Goal: Task Accomplishment & Management: Use online tool/utility

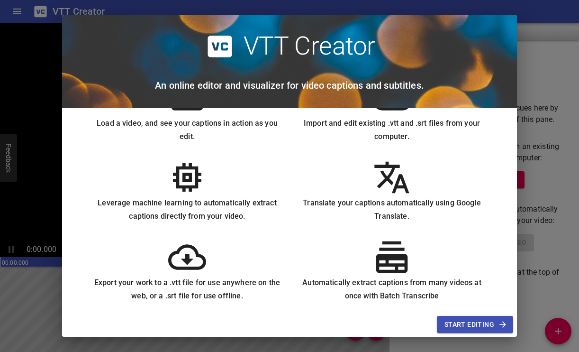
scroll to position [53, 0]
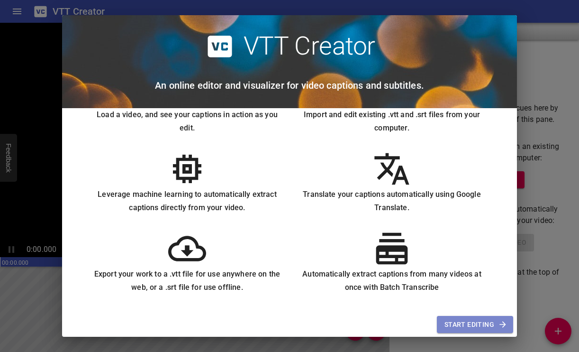
click at [488, 323] on span "Start Editing" at bounding box center [474, 324] width 61 height 12
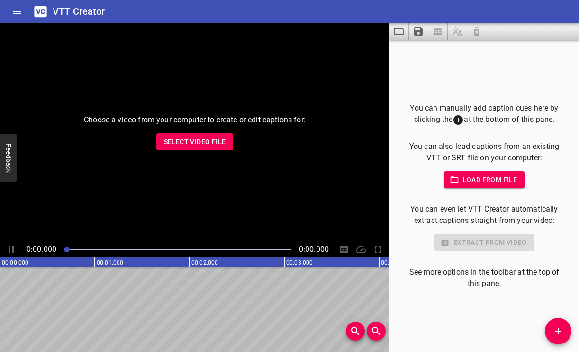
click at [199, 139] on span "Select Video File" at bounding box center [195, 142] width 62 height 12
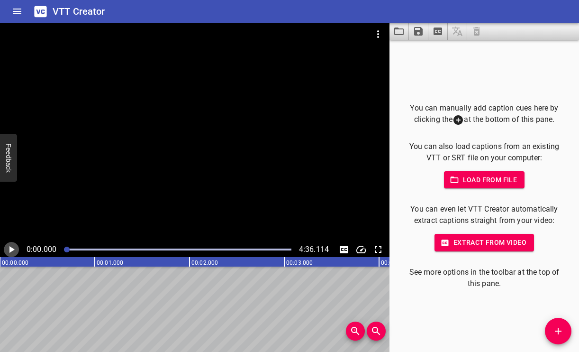
click at [11, 249] on icon "Play/Pause" at bounding box center [11, 249] width 5 height 7
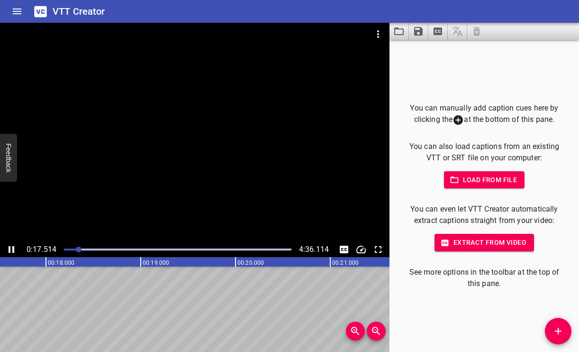
click at [13, 250] on icon "Play/Pause" at bounding box center [12, 249] width 6 height 7
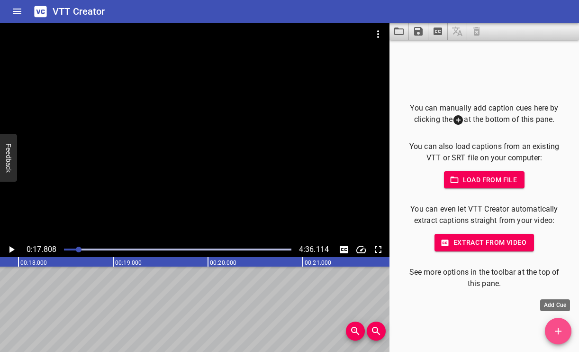
click at [552, 329] on span "Add Cue" at bounding box center [558, 330] width 27 height 11
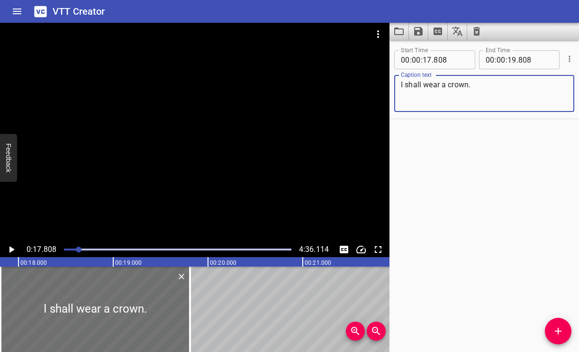
type textarea "I shall wear a crown."
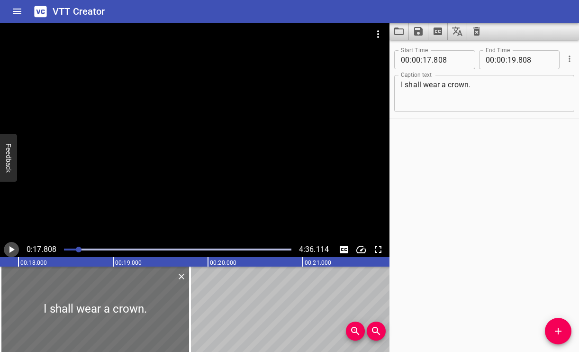
click at [13, 249] on icon "Play/Pause" at bounding box center [11, 249] width 5 height 7
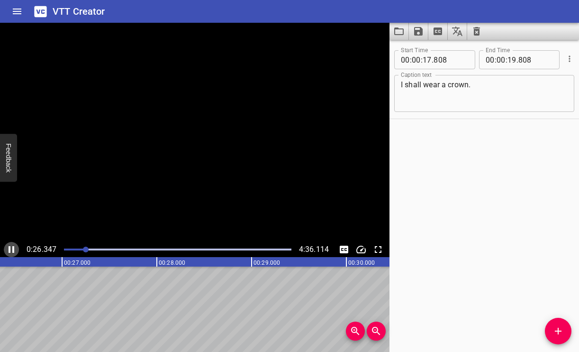
click at [13, 249] on icon "Play/Pause" at bounding box center [12, 249] width 6 height 7
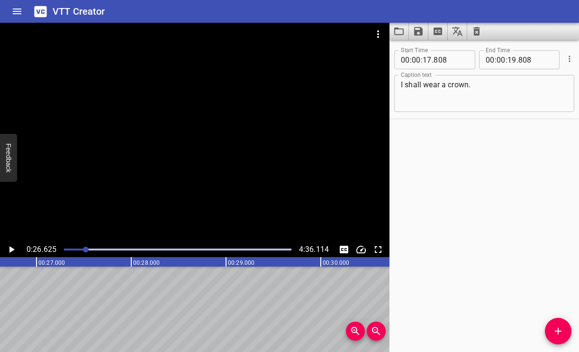
scroll to position [0, 2523]
click at [516, 60] on span "." at bounding box center [517, 59] width 2 height 19
click at [510, 60] on input "number" at bounding box center [511, 59] width 9 height 19
type input "26"
type input "808"
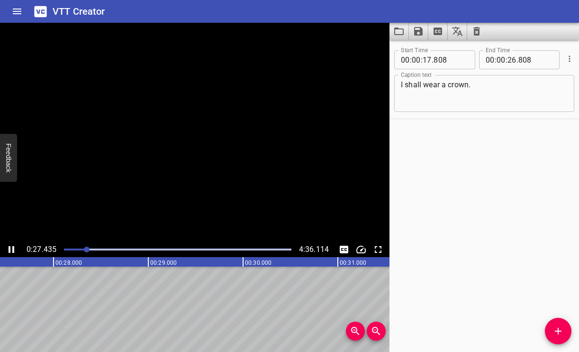
scroll to position [0, 2610]
click at [558, 337] on button "Add Cue" at bounding box center [558, 330] width 27 height 27
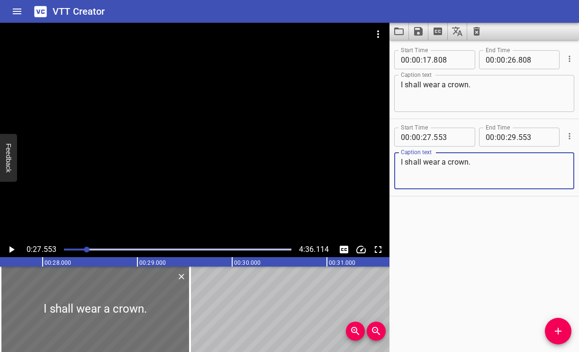
type textarea "I shall wear a crown."
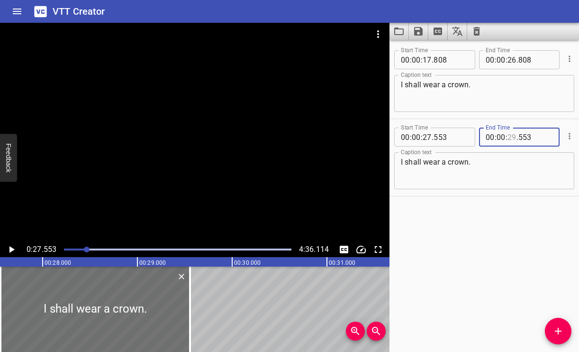
click at [511, 135] on input "number" at bounding box center [511, 136] width 9 height 19
type input "36"
type input "553"
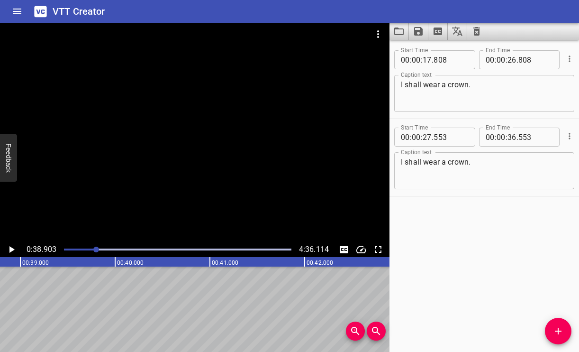
scroll to position [0, 3686]
drag, startPoint x: 117, startPoint y: 285, endPoint x: 133, endPoint y: 285, distance: 15.6
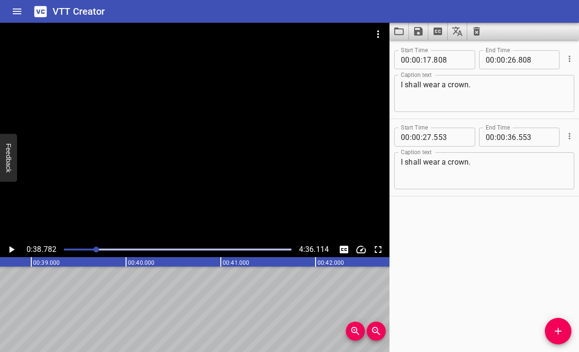
scroll to position [0, 3674]
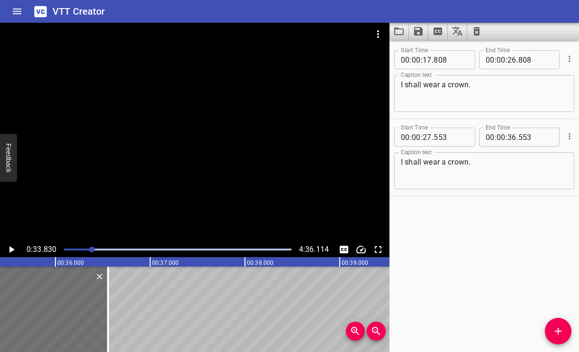
scroll to position [0, 3398]
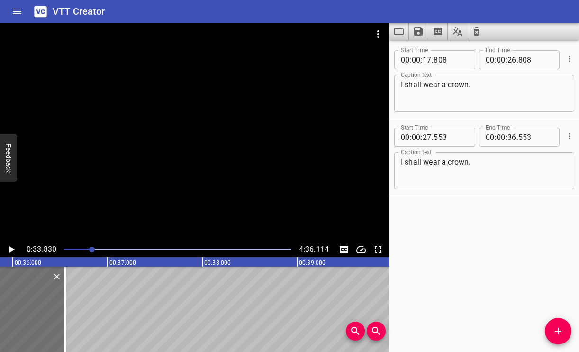
click at [215, 263] on text "00:38.000" at bounding box center [217, 262] width 27 height 7
click at [198, 260] on rect at bounding box center [155, 261] width 2369 height 9
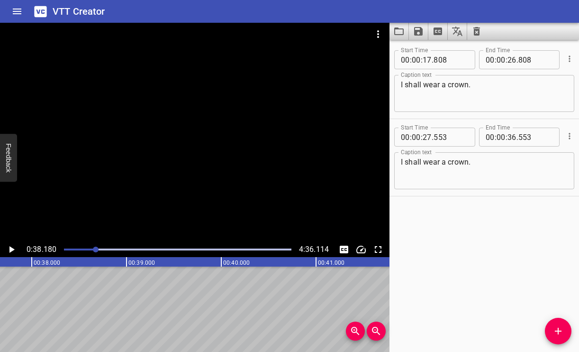
scroll to position [0, 3617]
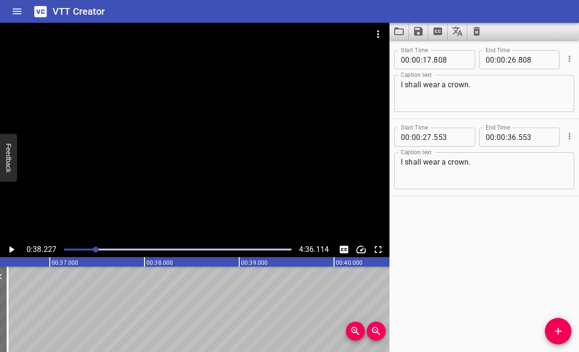
scroll to position [0, 3450]
click at [89, 263] on rect at bounding box center [103, 261] width 2369 height 9
click at [147, 264] on rect at bounding box center [103, 261] width 2369 height 9
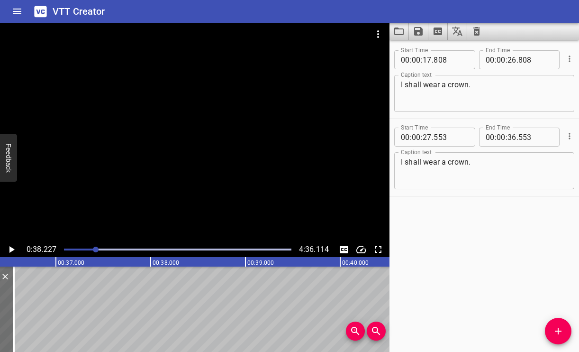
click at [147, 264] on rect at bounding box center [103, 261] width 2369 height 9
click at [88, 265] on rect at bounding box center [103, 261] width 2369 height 9
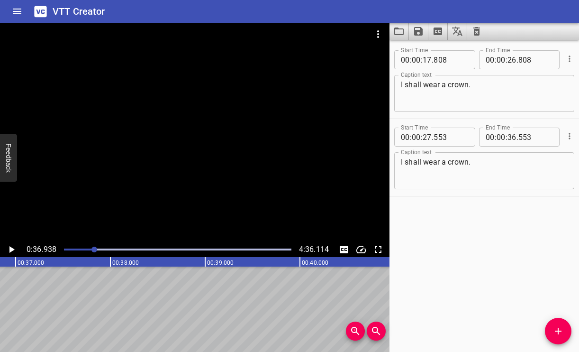
scroll to position [0, 3499]
click at [95, 250] on div at bounding box center [94, 249] width 6 height 6
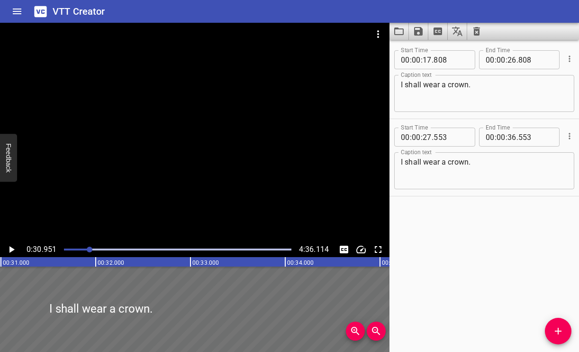
scroll to position [0, 2932]
click at [94, 248] on div at bounding box center [177, 249] width 239 height 13
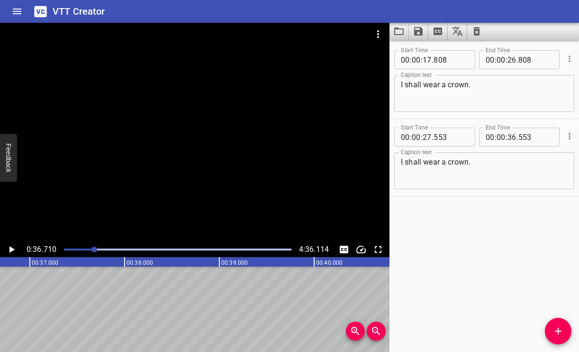
scroll to position [0, 3478]
click at [9, 249] on icon "Play/Pause" at bounding box center [11, 248] width 11 height 11
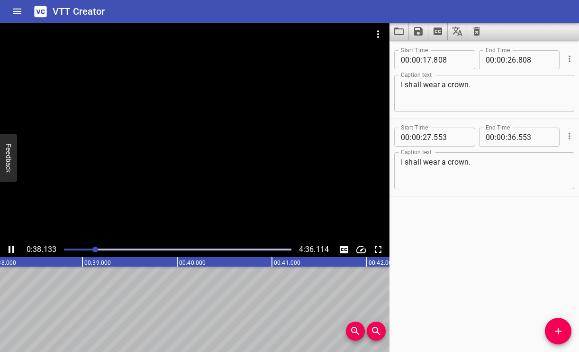
click at [10, 248] on icon "Play/Pause" at bounding box center [11, 248] width 11 height 11
click at [555, 327] on icon "Add Cue" at bounding box center [557, 330] width 11 height 11
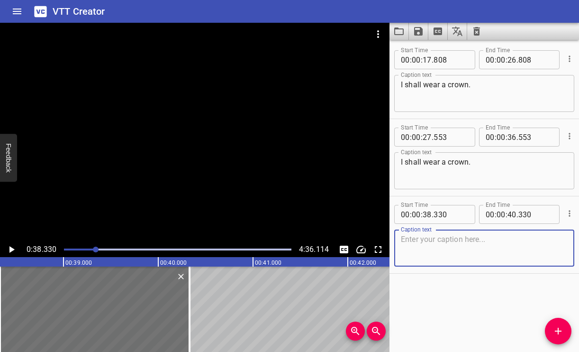
click at [442, 253] on textarea at bounding box center [484, 247] width 167 height 27
type textarea "When it's all over."
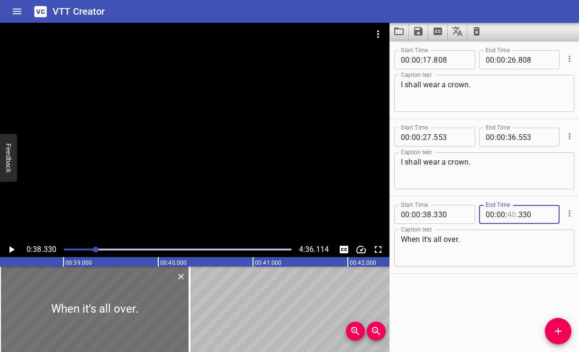
click at [512, 213] on input "number" at bounding box center [511, 214] width 9 height 19
type input "47"
type input "330"
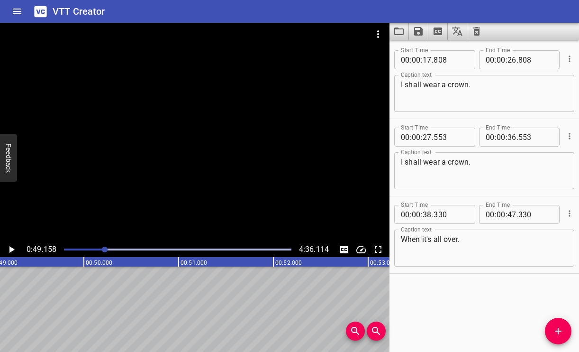
scroll to position [0, 4657]
click at [561, 324] on button "Add Cue" at bounding box center [558, 330] width 27 height 27
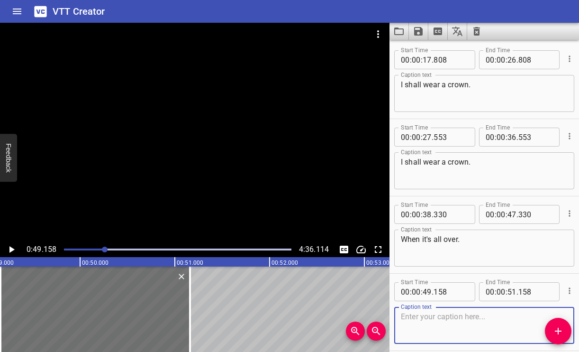
click at [425, 314] on textarea at bounding box center [484, 325] width 167 height 27
type textarea "When it's all over."
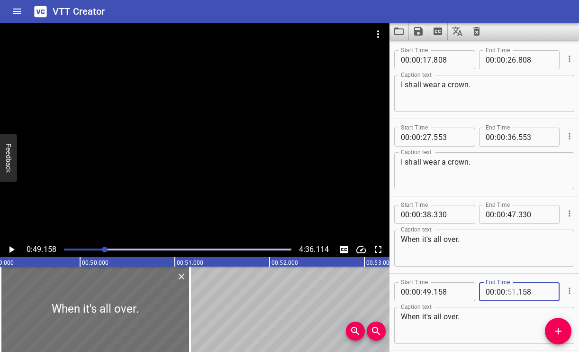
click at [511, 290] on input "number" at bounding box center [511, 291] width 9 height 19
type input "58"
type input "158"
click at [141, 227] on div at bounding box center [194, 132] width 389 height 219
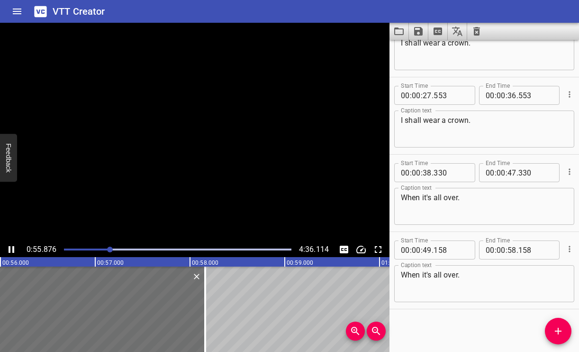
scroll to position [0, 5311]
click at [511, 250] on input "number" at bounding box center [511, 249] width 9 height 19
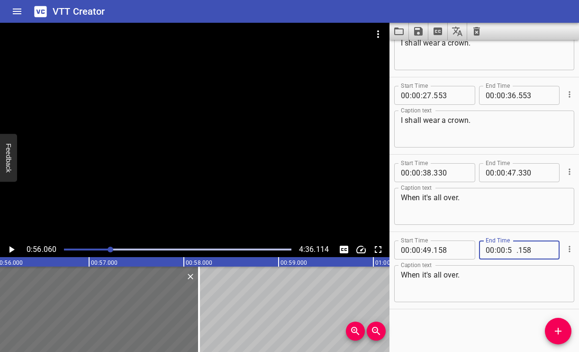
type input "56"
type input "158"
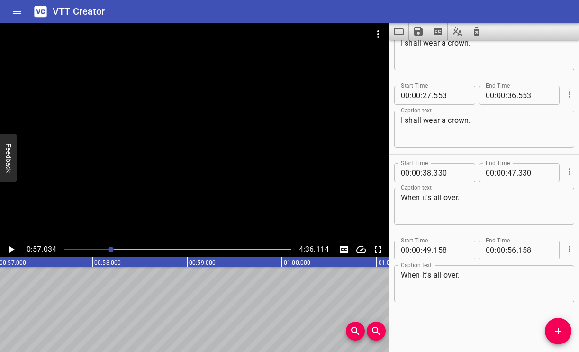
scroll to position [0, 5403]
click at [108, 250] on div at bounding box center [111, 249] width 6 height 6
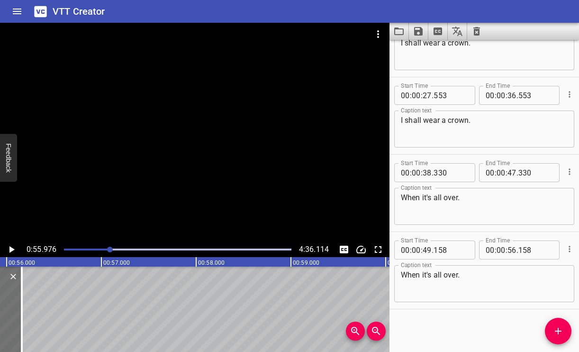
scroll to position [0, 5303]
click at [512, 245] on input "number" at bounding box center [511, 249] width 9 height 19
type input "54"
type input "158"
click at [107, 248] on div at bounding box center [110, 249] width 6 height 6
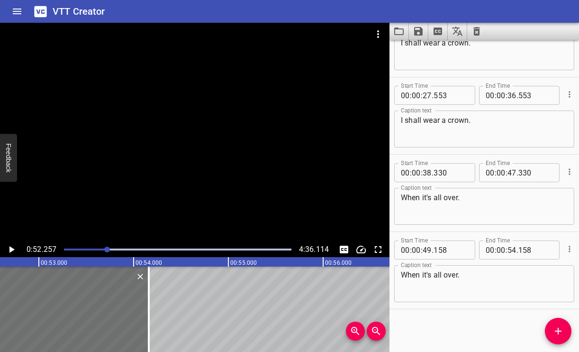
scroll to position [0, 4951]
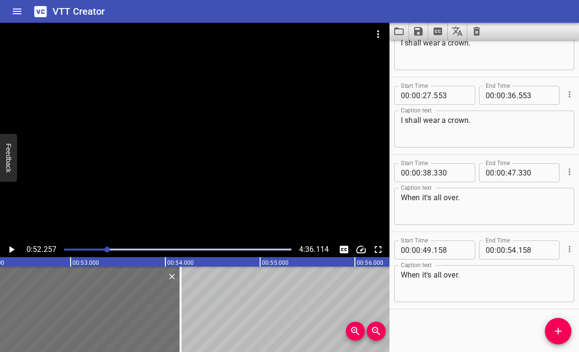
click at [102, 246] on div at bounding box center [177, 249] width 239 height 13
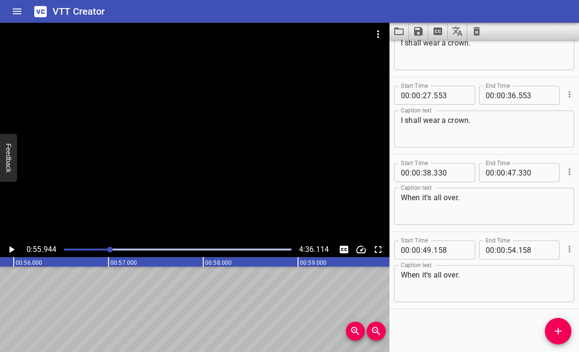
scroll to position [0, 5301]
click at [560, 331] on icon "Add Cue" at bounding box center [557, 330] width 11 height 11
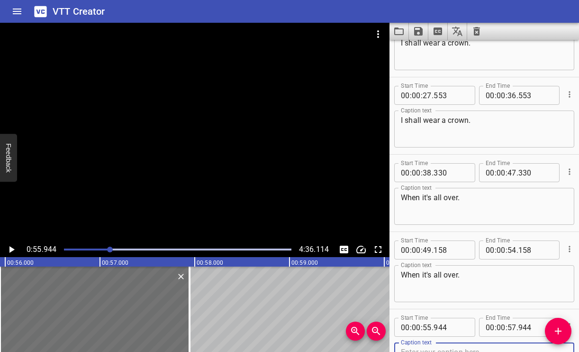
scroll to position [46, 0]
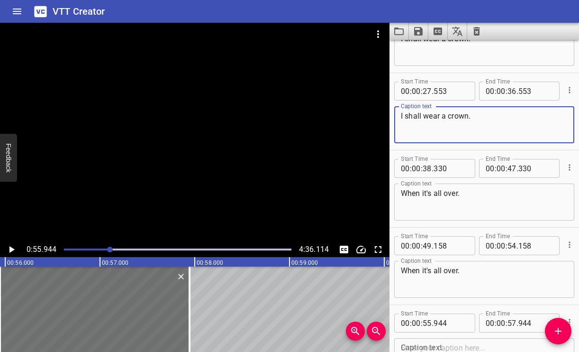
drag, startPoint x: 486, startPoint y: 121, endPoint x: 402, endPoint y: 105, distance: 85.4
click at [402, 105] on div "Caption text I shall wear a crown. Caption text" at bounding box center [484, 123] width 180 height 43
paste textarea "see His face"
type textarea "I shall wear a crown."
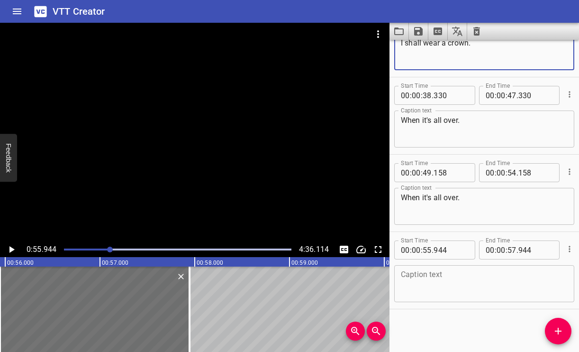
click at [426, 282] on textarea at bounding box center [484, 283] width 167 height 27
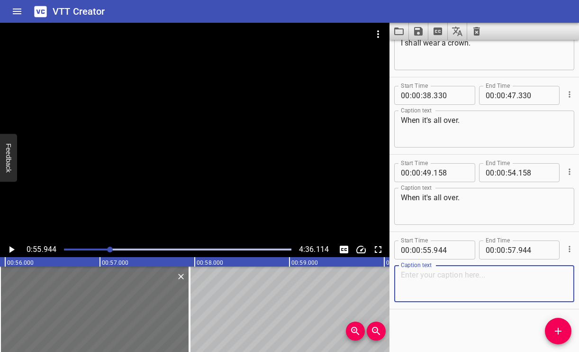
paste textarea "I shall see His face."
type textarea "I shall see His face."
click at [512, 247] on input "number" at bounding box center [511, 249] width 9 height 19
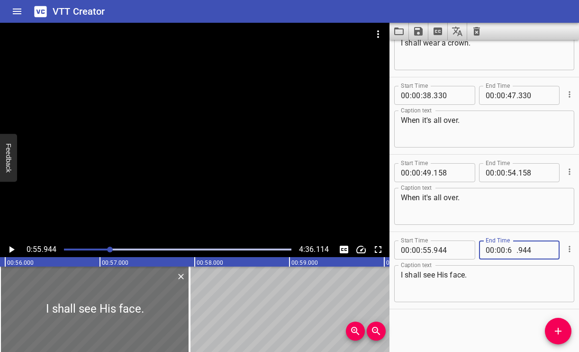
type input "64"
type input "01"
type input "04"
type input "944"
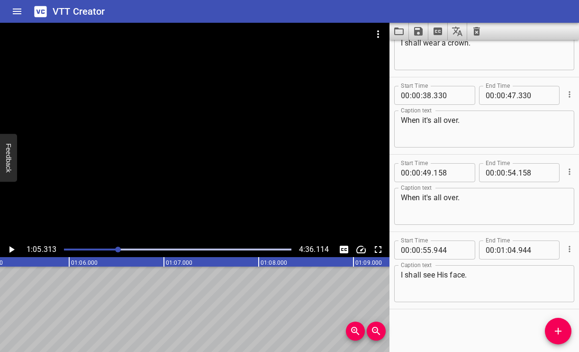
scroll to position [0, 6188]
click at [559, 328] on icon "Add Cue" at bounding box center [557, 330] width 11 height 11
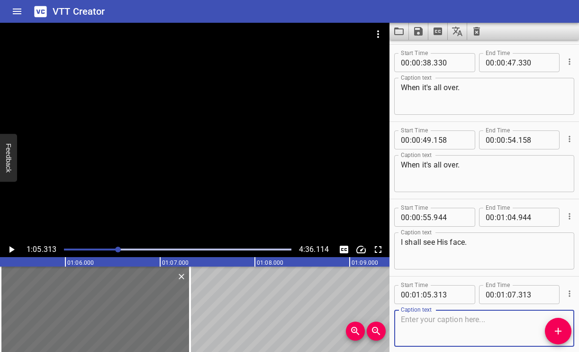
scroll to position [160, 0]
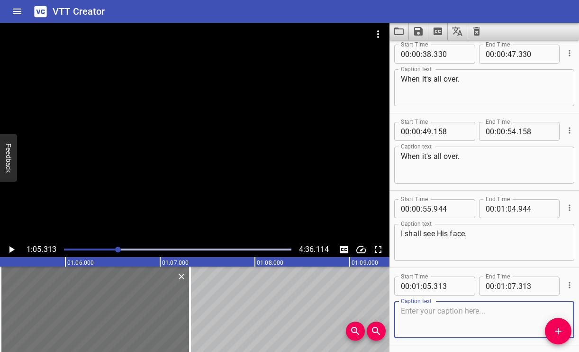
click at [419, 317] on textarea at bounding box center [484, 319] width 167 height 27
type textarea "I shall see His face."
click at [511, 209] on input "number" at bounding box center [511, 208] width 9 height 19
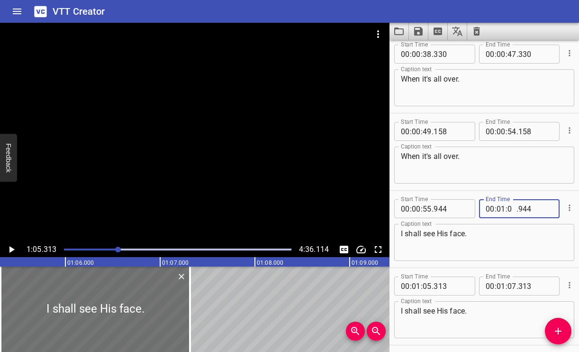
type input "02"
type input "944"
click at [511, 285] on input "number" at bounding box center [511, 285] width 9 height 19
type input "11"
type input "313"
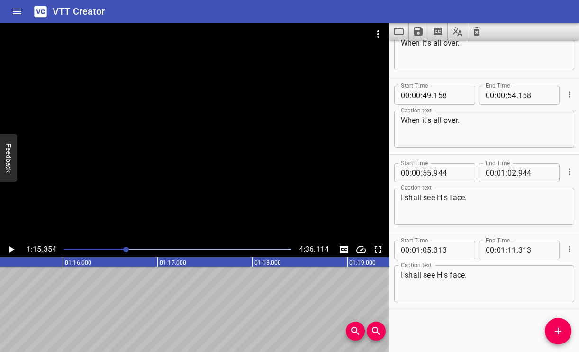
scroll to position [0, 7140]
click at [121, 249] on div "Play progress" at bounding box center [12, 249] width 227 height 2
click at [112, 249] on div "Play progress" at bounding box center [12, 249] width 227 height 2
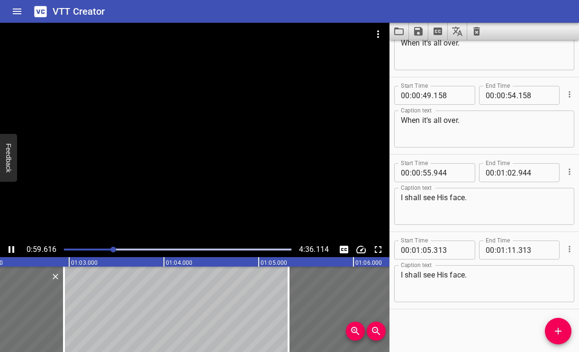
click at [117, 250] on div "Play progress" at bounding box center [177, 249] width 227 height 2
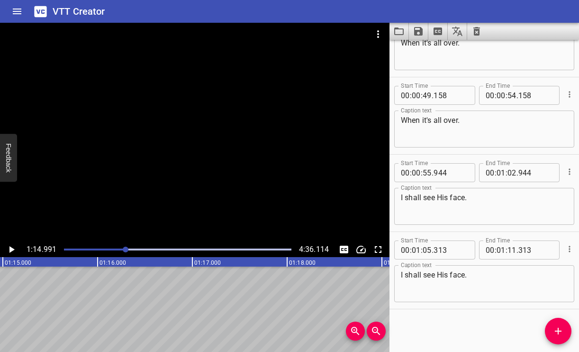
scroll to position [0, 7105]
click at [510, 247] on input "number" at bounding box center [511, 249] width 9 height 19
type input "13"
type input "313"
click at [99, 211] on div at bounding box center [194, 132] width 389 height 219
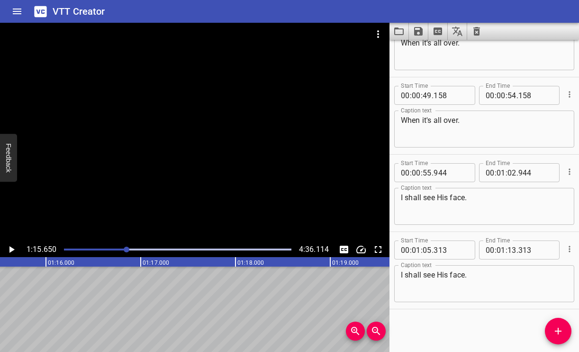
scroll to position [0, 7168]
click at [560, 331] on icon "Add Cue" at bounding box center [558, 330] width 7 height 7
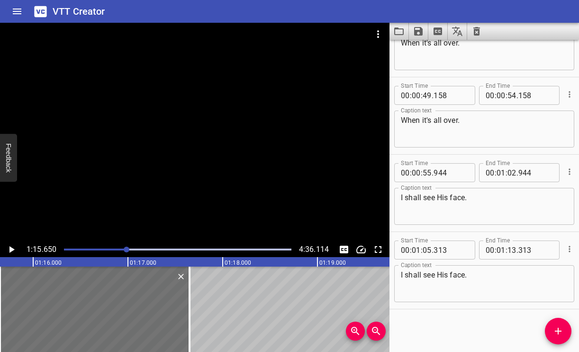
scroll to position [200, 0]
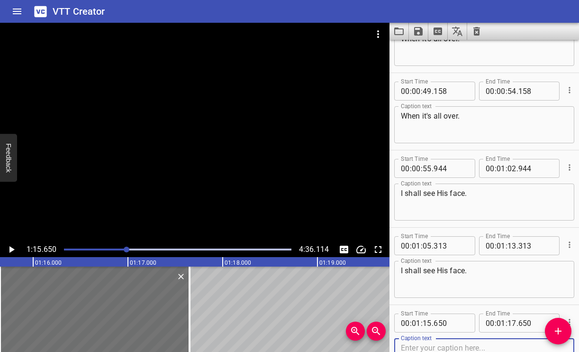
click at [460, 117] on textarea "When it's all over." at bounding box center [484, 124] width 167 height 27
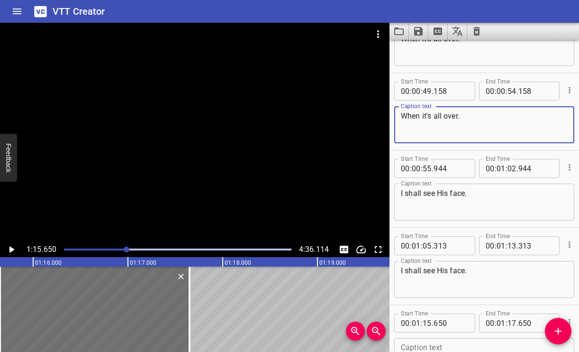
click at [460, 117] on textarea "When it's all over." at bounding box center [484, 124] width 167 height 27
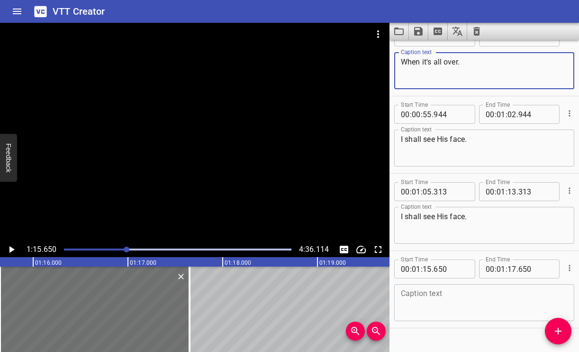
scroll to position [273, 0]
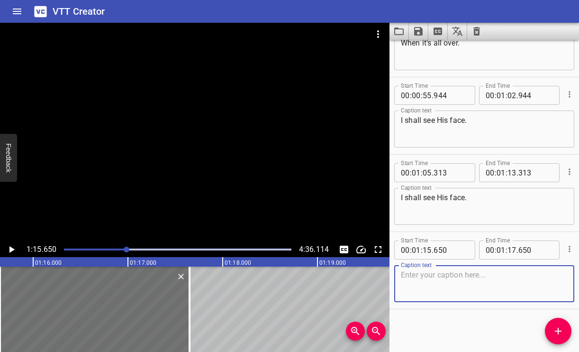
click at [418, 287] on textarea at bounding box center [484, 283] width 167 height 27
paste textarea "When it's all over."
type textarea "When it's all over."
click at [512, 250] on input "number" at bounding box center [511, 249] width 9 height 19
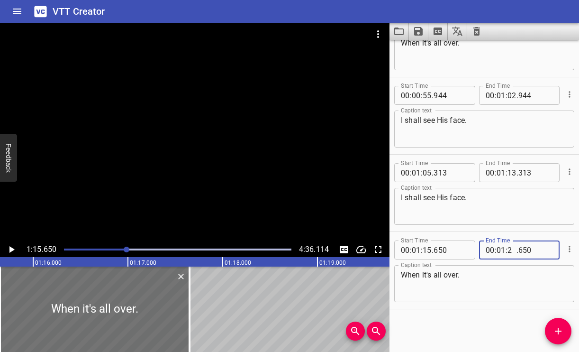
type input "21"
type input "650"
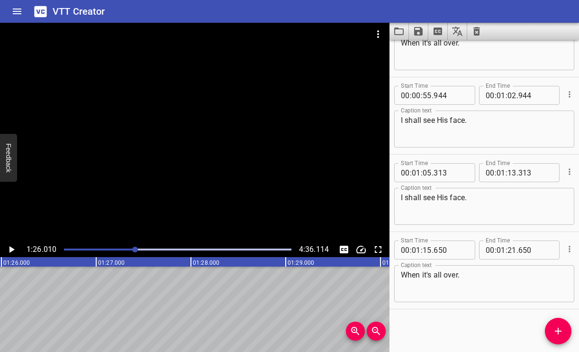
scroll to position [0, 8149]
click at [129, 249] on div "Play progress" at bounding box center [21, 249] width 227 height 2
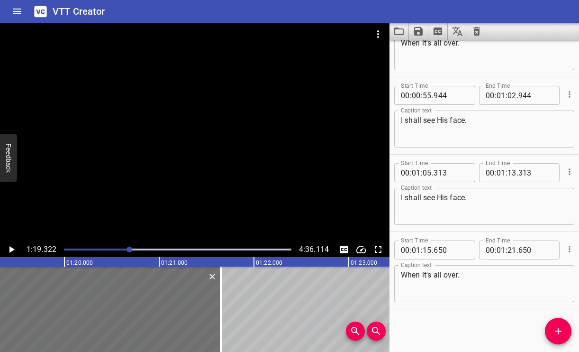
click at [134, 250] on div at bounding box center [177, 249] width 239 height 13
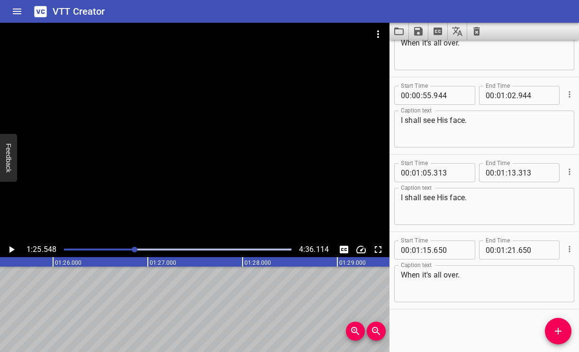
scroll to position [0, 8105]
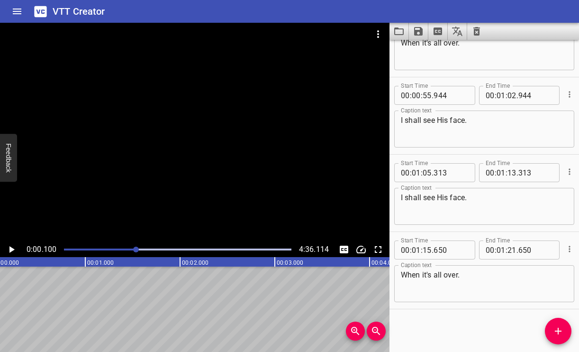
click at [135, 250] on div at bounding box center [136, 249] width 6 height 6
click at [133, 250] on div at bounding box center [136, 249] width 6 height 6
click at [133, 250] on div at bounding box center [135, 249] width 6 height 6
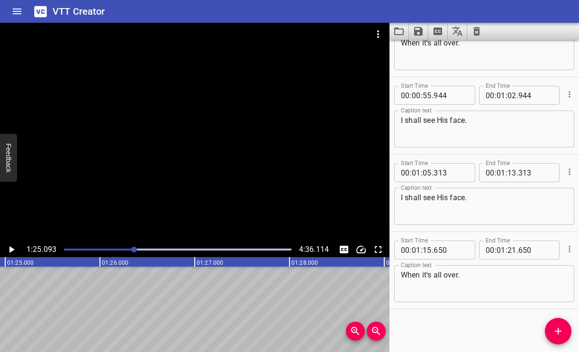
scroll to position [0, 8062]
click at [564, 331] on span "Add Cue" at bounding box center [558, 330] width 27 height 11
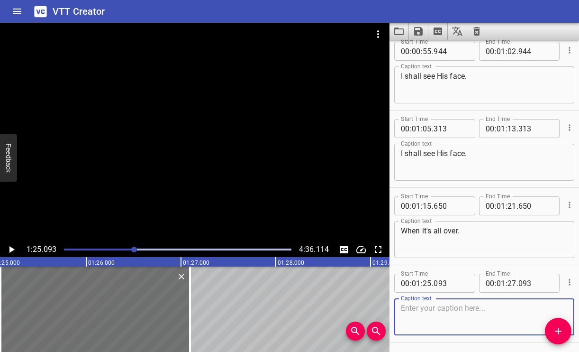
scroll to position [351, 0]
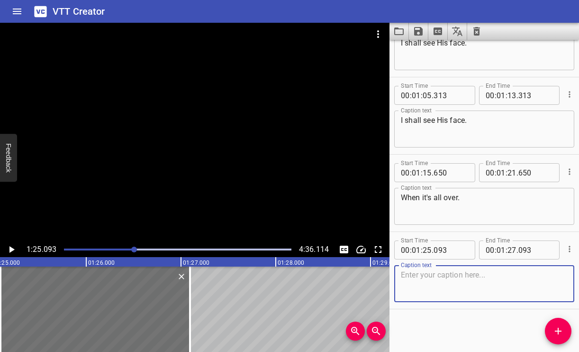
click at [436, 292] on textarea at bounding box center [484, 283] width 167 height 27
type textarea "When it's all over."
click at [299, 201] on div at bounding box center [194, 132] width 389 height 219
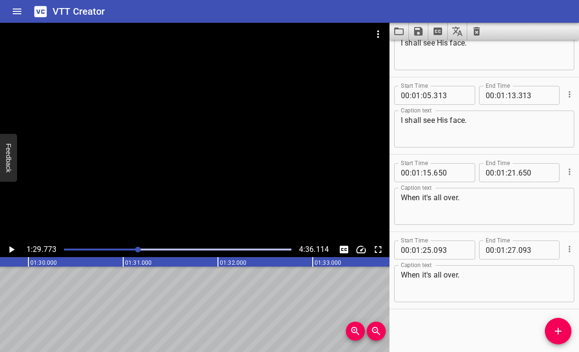
scroll to position [0, 8505]
click at [511, 246] on input "number" at bounding box center [511, 249] width 9 height 19
type input "31"
type input "093"
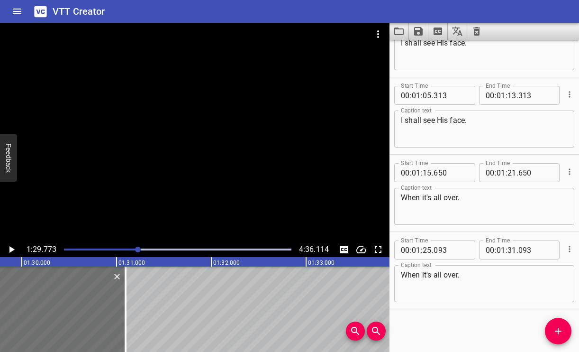
click at [10, 251] on icon "Play/Pause" at bounding box center [11, 249] width 5 height 7
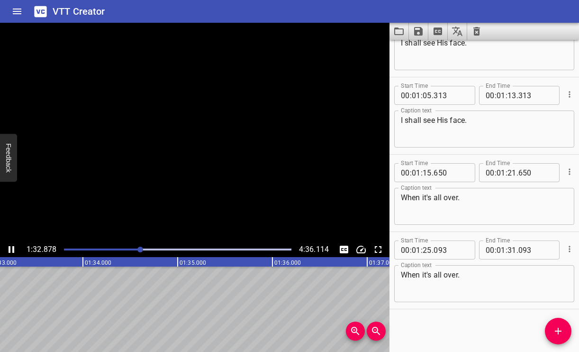
click at [4, 242] on button "Play/Pause" at bounding box center [11, 249] width 15 height 15
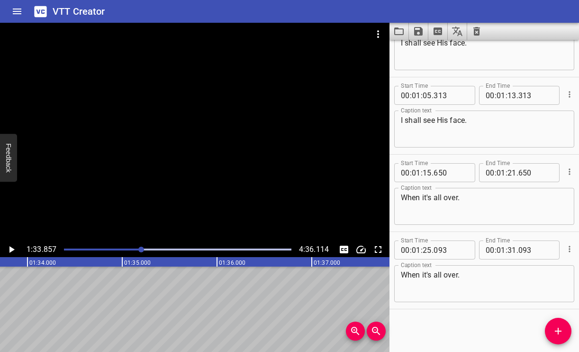
click at [4, 242] on button "Play/Pause" at bounding box center [11, 249] width 15 height 15
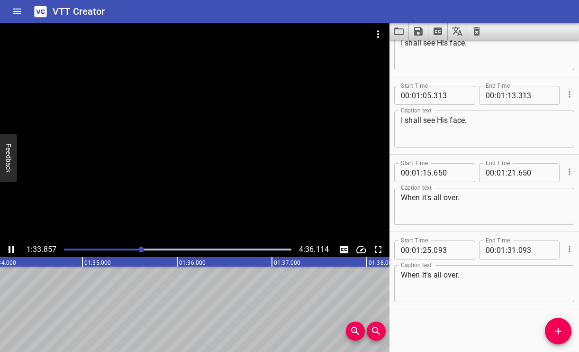
click at [4, 242] on button "Play/Pause" at bounding box center [11, 249] width 15 height 15
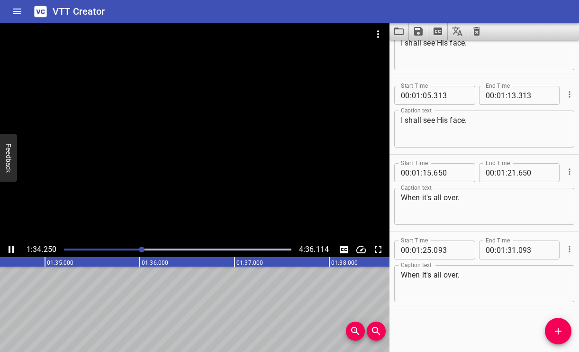
click at [4, 242] on button "Play/Pause" at bounding box center [11, 249] width 15 height 15
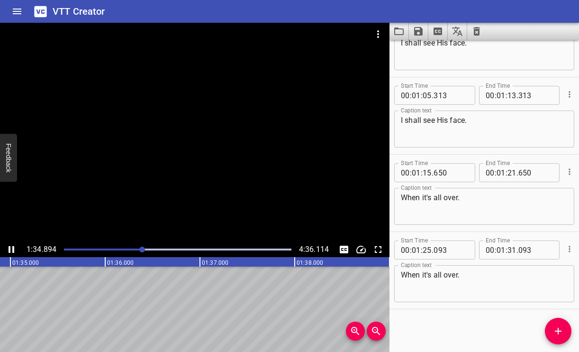
click at [4, 242] on button "Play/Pause" at bounding box center [11, 249] width 15 height 15
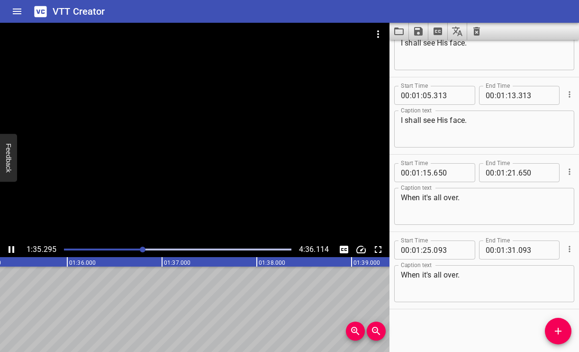
click at [4, 242] on button "Play/Pause" at bounding box center [11, 249] width 15 height 15
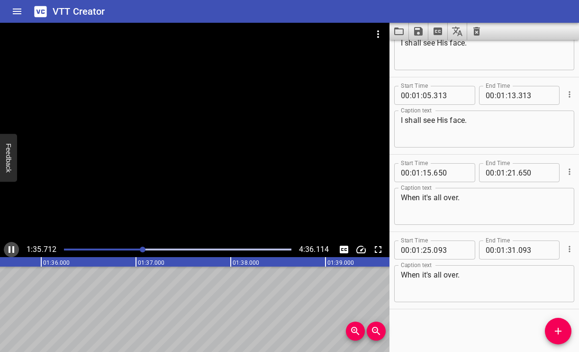
click at [10, 251] on icon "Play/Pause" at bounding box center [12, 249] width 6 height 7
click at [144, 252] on div at bounding box center [177, 249] width 239 height 13
click at [137, 247] on div at bounding box center [177, 249] width 239 height 13
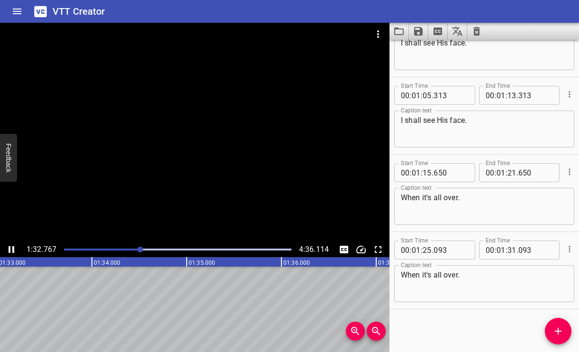
click at [10, 247] on icon "Play/Pause" at bounding box center [11, 248] width 11 height 11
click at [562, 328] on icon "Add Cue" at bounding box center [557, 330] width 11 height 11
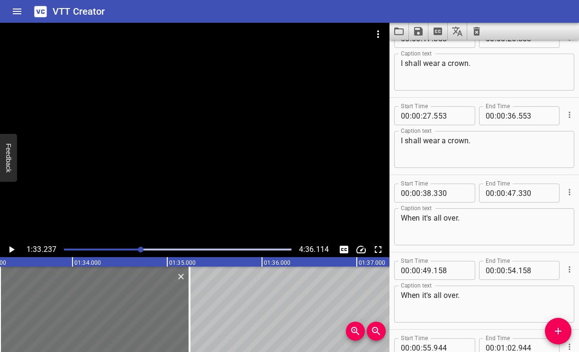
scroll to position [0, 0]
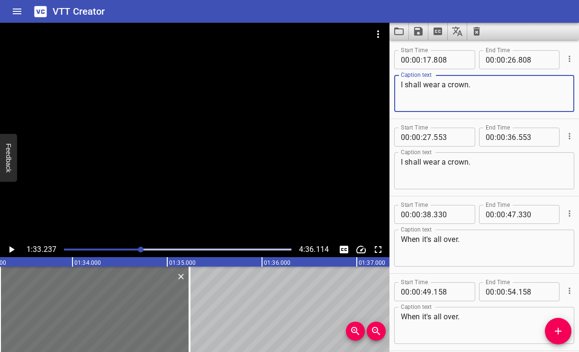
click at [483, 85] on textarea "I shall wear a crown." at bounding box center [484, 93] width 167 height 27
click at [483, 87] on textarea "I shall wear a crown." at bounding box center [484, 93] width 167 height 27
click at [458, 79] on div "I sha . ll wear a crown Caption text" at bounding box center [484, 93] width 180 height 37
click at [450, 86] on textarea "I shall wear a crown." at bounding box center [484, 93] width 167 height 27
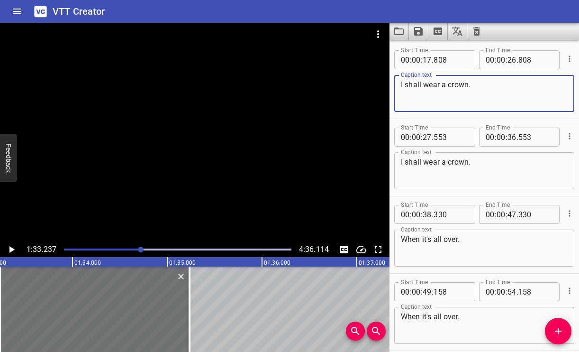
click at [450, 86] on textarea "I shall wear a crown." at bounding box center [484, 93] width 167 height 27
click at [488, 93] on textarea "I shall wear a crown." at bounding box center [484, 93] width 167 height 27
click at [487, 87] on textarea "I shall wear a crown." at bounding box center [484, 93] width 167 height 27
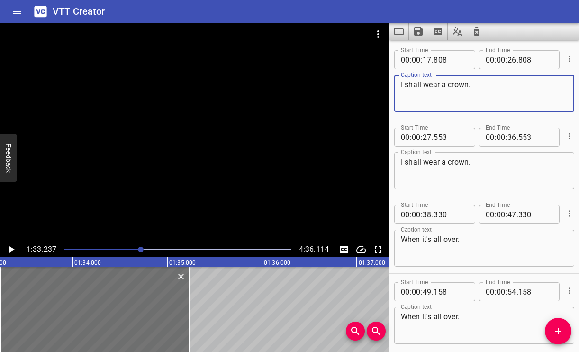
click at [487, 87] on textarea "I shall wear a crown." at bounding box center [484, 93] width 167 height 27
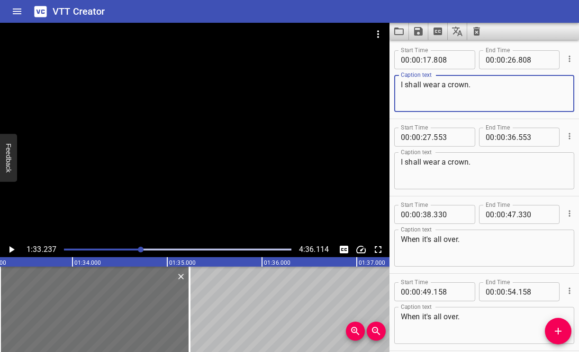
click at [487, 87] on textarea "I shall wear a crown." at bounding box center [484, 93] width 167 height 27
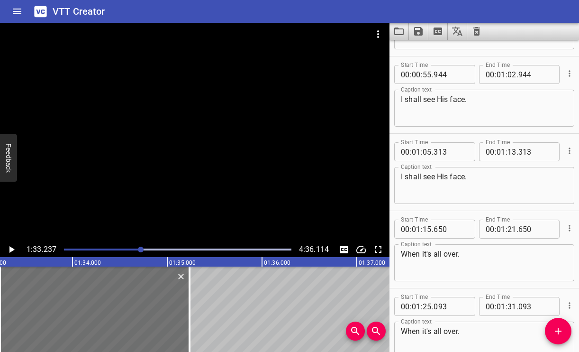
scroll to position [428, 0]
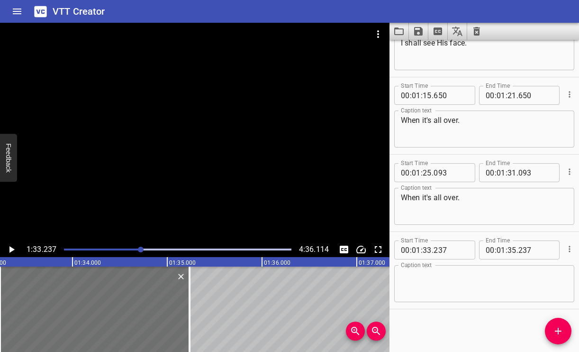
type textarea "I shall wear a crown."
click at [441, 274] on textarea at bounding box center [484, 283] width 167 height 27
paste textarea "I shall wear a crown."
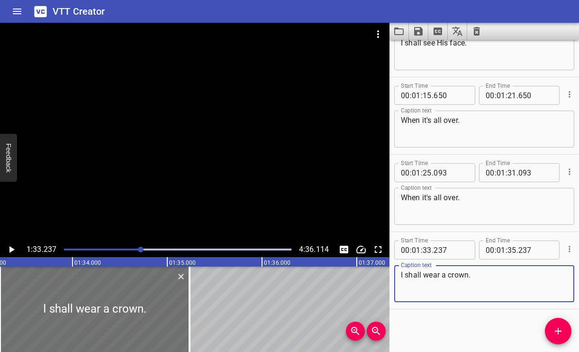
type textarea "I shall wear a crown."
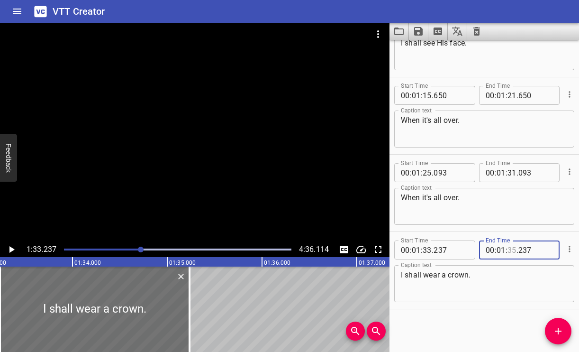
click at [512, 245] on input "number" at bounding box center [511, 249] width 9 height 19
type input "41"
type input "237"
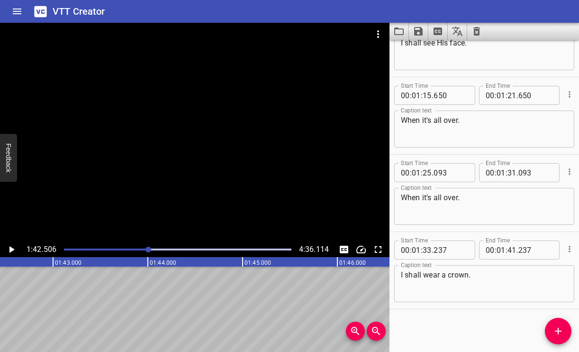
scroll to position [0, 9712]
click at [548, 324] on button "Add Cue" at bounding box center [558, 330] width 27 height 27
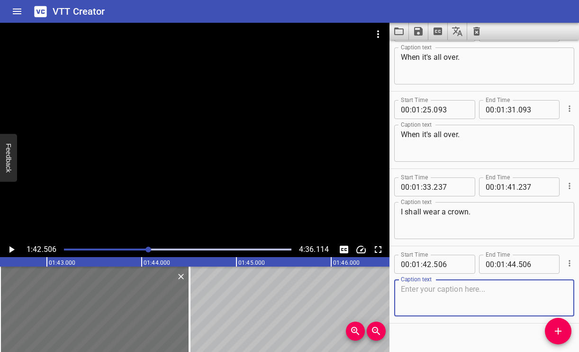
scroll to position [505, 0]
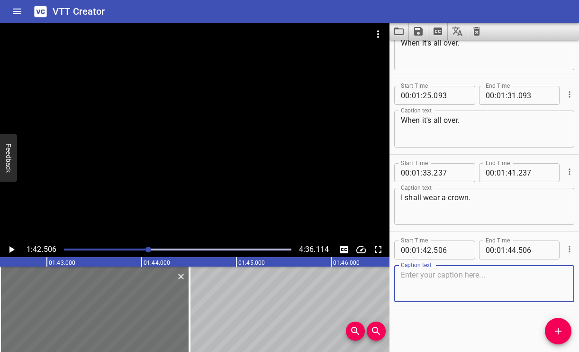
click at [442, 284] on textarea at bounding box center [484, 283] width 167 height 27
type textarea "I shall wear a crown."
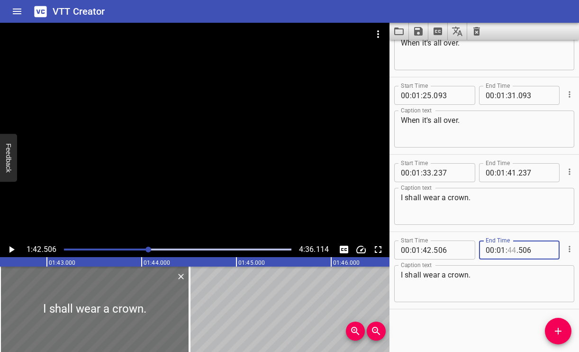
click at [512, 249] on input "number" at bounding box center [511, 249] width 9 height 19
type input "51"
type input "506"
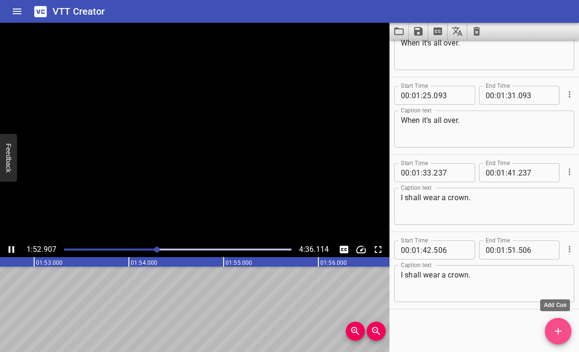
click at [564, 326] on span "Add Cue" at bounding box center [558, 330] width 27 height 11
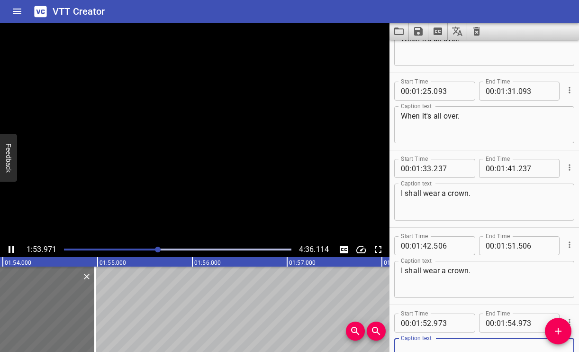
scroll to position [0, 10823]
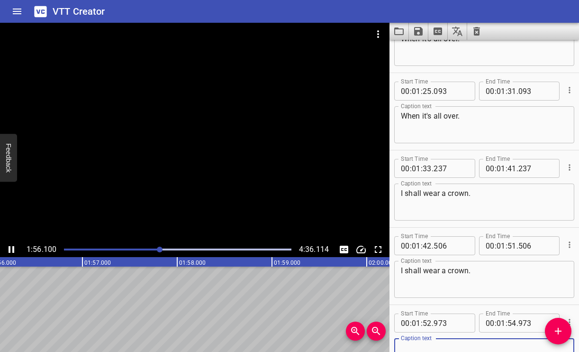
click at [11, 246] on icon "Play/Pause" at bounding box center [11, 248] width 11 height 11
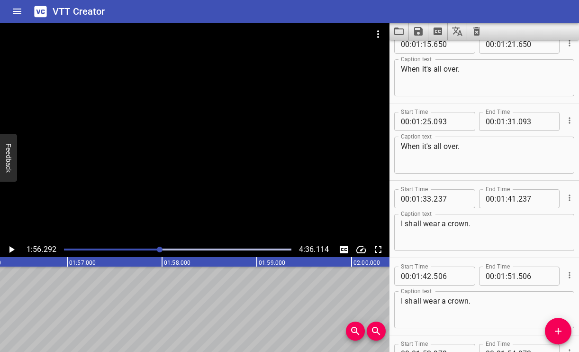
scroll to position [465, 0]
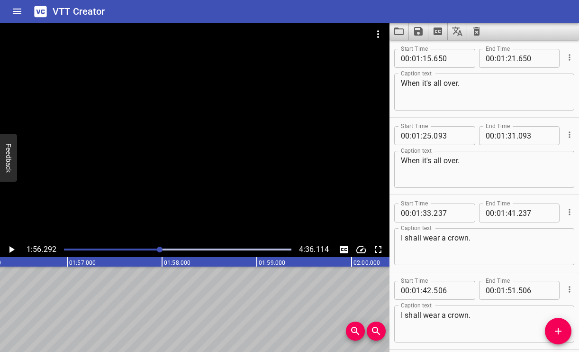
click at [469, 81] on textarea "When it's all over." at bounding box center [484, 92] width 167 height 27
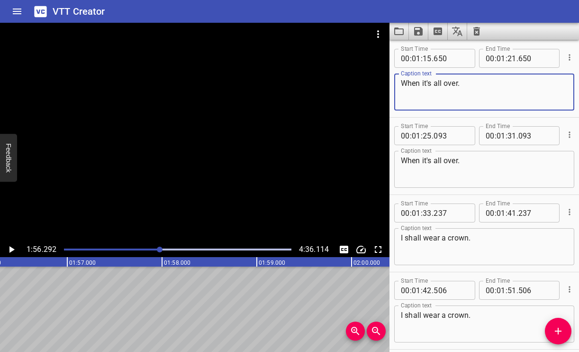
click at [469, 81] on textarea "When it's all over." at bounding box center [484, 92] width 167 height 27
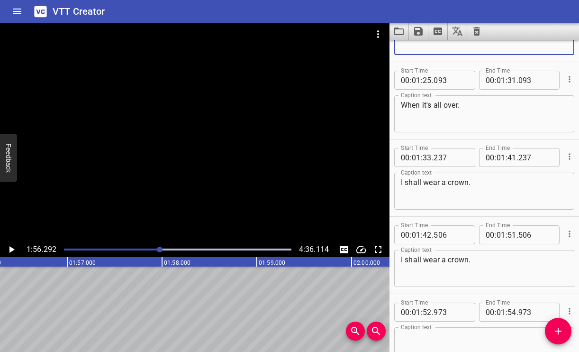
scroll to position [582, 0]
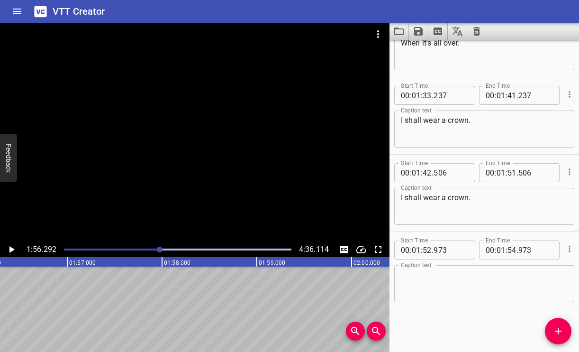
click at [439, 278] on textarea at bounding box center [484, 283] width 167 height 27
paste textarea "When it's all over."
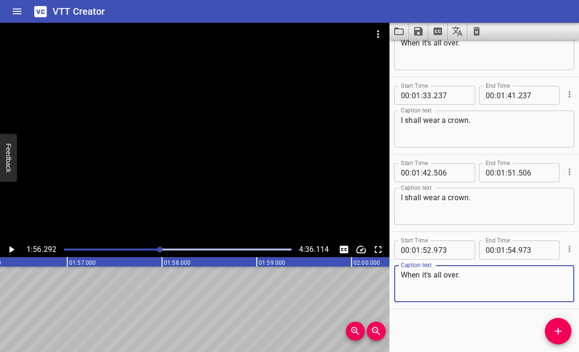
type textarea "When it's all over."
click at [512, 247] on input "number" at bounding box center [511, 249] width 9 height 19
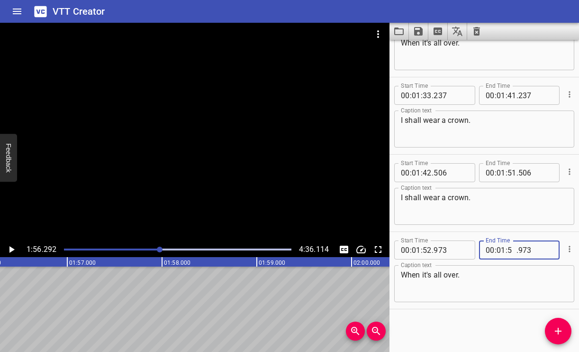
type input "59"
type input "973"
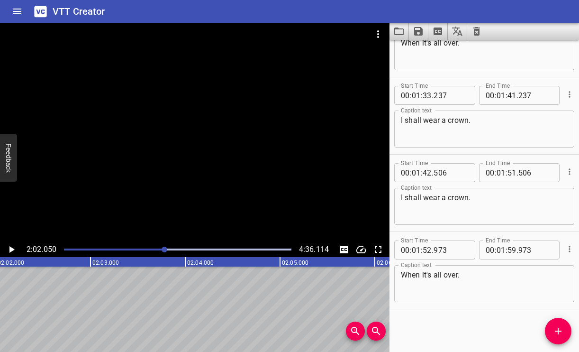
scroll to position [0, 11564]
click at [558, 329] on icon "Add Cue" at bounding box center [558, 330] width 7 height 7
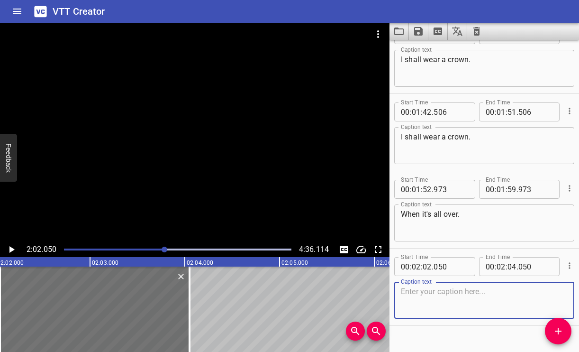
scroll to position [653, 0]
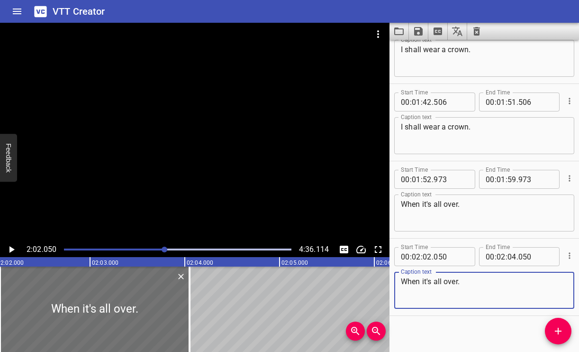
type textarea "When it's all over."
click at [512, 257] on input "number" at bounding box center [511, 256] width 9 height 19
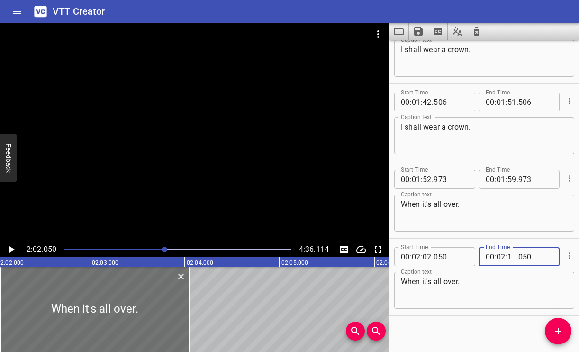
type input "10"
type input "050"
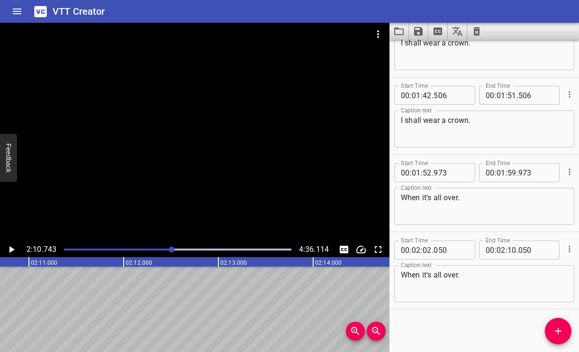
scroll to position [0, 12387]
click at [558, 327] on icon "Add Cue" at bounding box center [557, 330] width 11 height 11
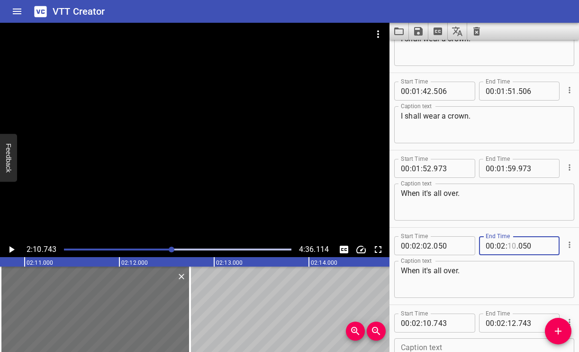
click at [511, 242] on input "number" at bounding box center [511, 245] width 9 height 19
type input "08"
type input "050"
click at [168, 249] on div "Play progress" at bounding box center [58, 249] width 227 height 2
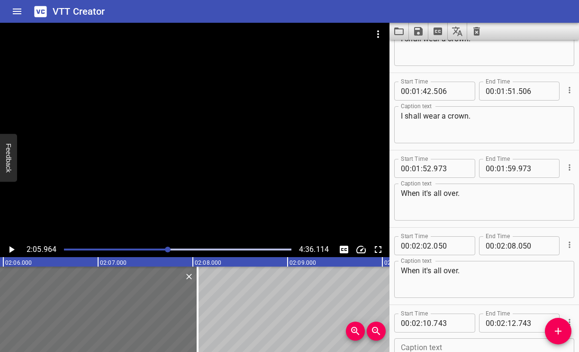
click at [163, 249] on div "Play progress" at bounding box center [53, 249] width 227 height 2
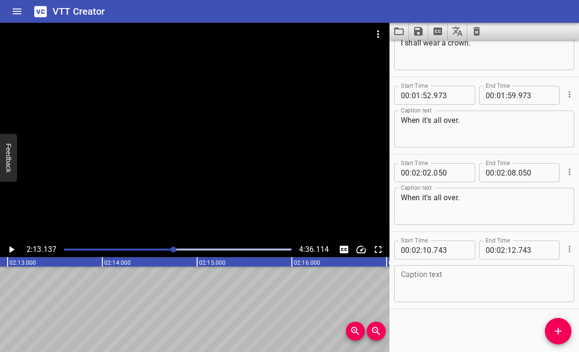
scroll to position [0, 12614]
click at [414, 279] on textarea at bounding box center [484, 283] width 167 height 27
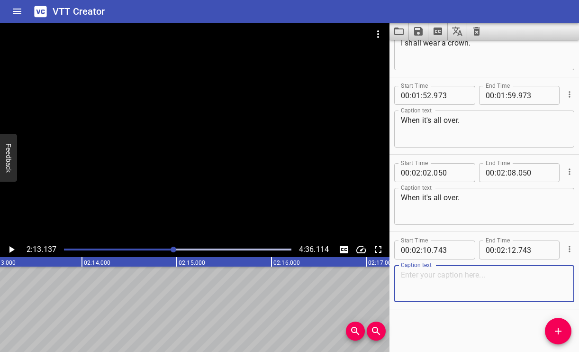
paste textarea "I'm going to put on my robe, tell the story how I made it over."
type textarea "I'm going to put on my robe, tell the story how I made it over."
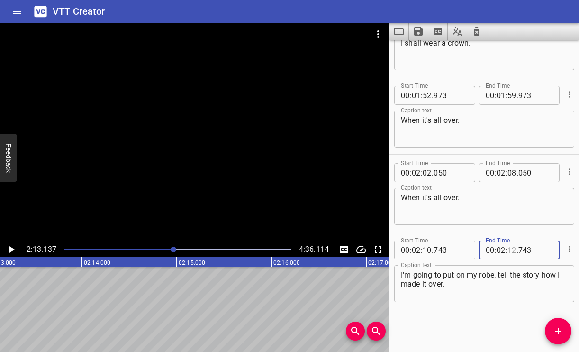
click at [512, 249] on input "number" at bounding box center [511, 249] width 9 height 19
type input "9"
type input "12"
type input "02"
click at [510, 251] on input "number" at bounding box center [511, 249] width 9 height 19
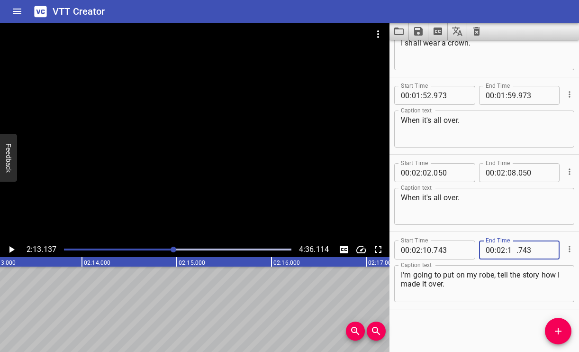
type input "19"
type input "743"
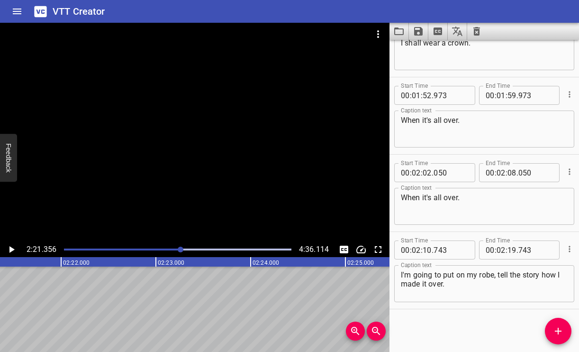
click at [172, 249] on div "Play progress" at bounding box center [66, 249] width 227 height 2
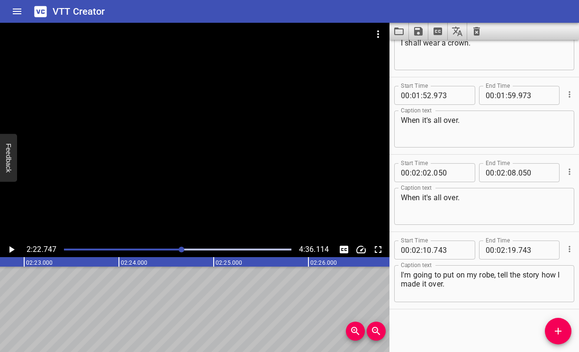
click at [176, 245] on div at bounding box center [177, 249] width 239 height 13
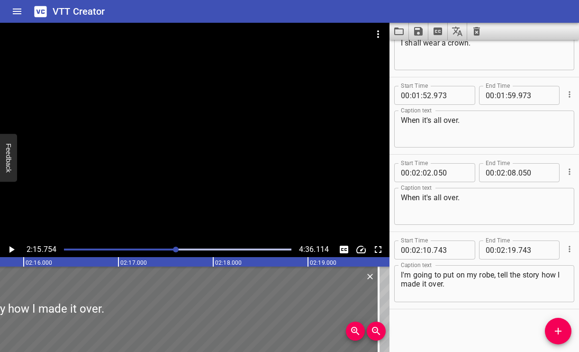
click at [168, 247] on div at bounding box center [177, 249] width 239 height 13
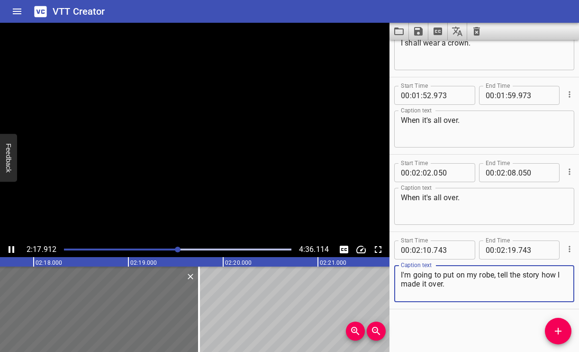
drag, startPoint x: 457, startPoint y: 283, endPoint x: 396, endPoint y: 283, distance: 61.1
click at [396, 283] on div "I'm going to put on my robe, tell the story how I made it over. Caption text" at bounding box center [484, 283] width 180 height 37
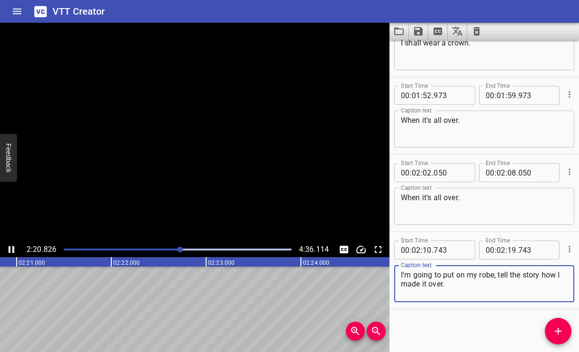
click at [476, 289] on textarea "I'm going to put on my robe, tell the story how I made it over." at bounding box center [484, 283] width 167 height 27
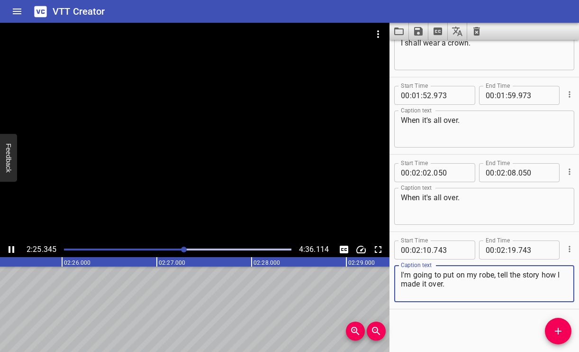
click at [12, 250] on icon "Play/Pause" at bounding box center [12, 249] width 6 height 7
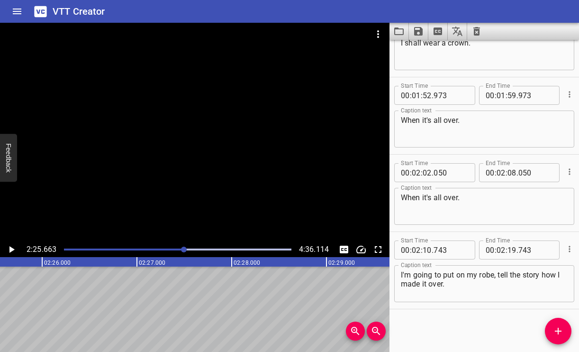
scroll to position [0, 13801]
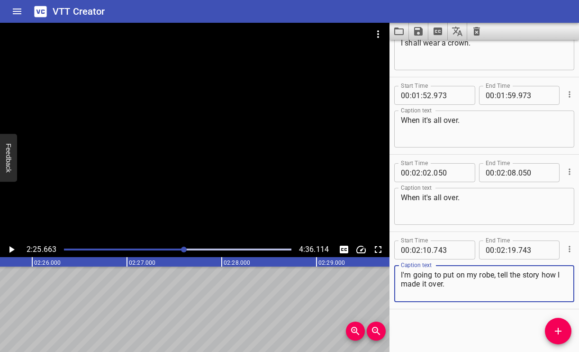
drag, startPoint x: 542, startPoint y: 274, endPoint x: 556, endPoint y: 288, distance: 19.4
click at [556, 288] on textarea "I'm going to put on my robe, tell the story how I made it over." at bounding box center [484, 283] width 167 height 27
type textarea "I'm going to put on my robe, tell the story..."
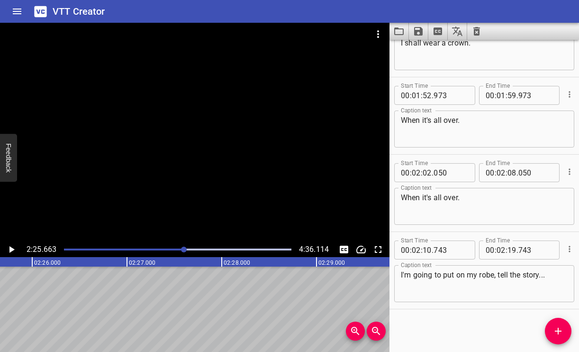
drag, startPoint x: 349, startPoint y: 205, endPoint x: 396, endPoint y: 207, distance: 46.9
click at [366, 206] on div at bounding box center [194, 132] width 389 height 219
click at [179, 247] on div at bounding box center [177, 249] width 239 height 13
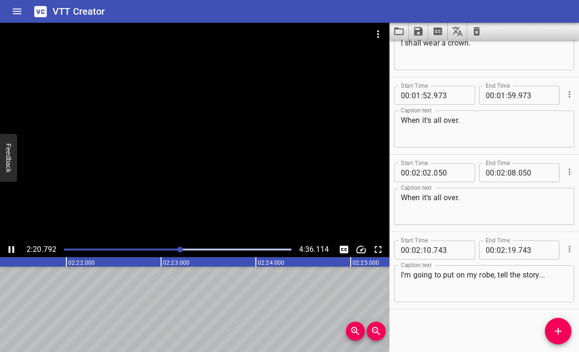
click at [168, 244] on div at bounding box center [177, 249] width 239 height 13
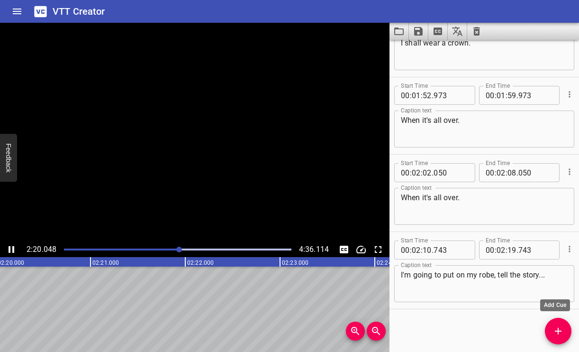
scroll to position [0, 13293]
click at [562, 329] on icon "Add Cue" at bounding box center [557, 330] width 11 height 11
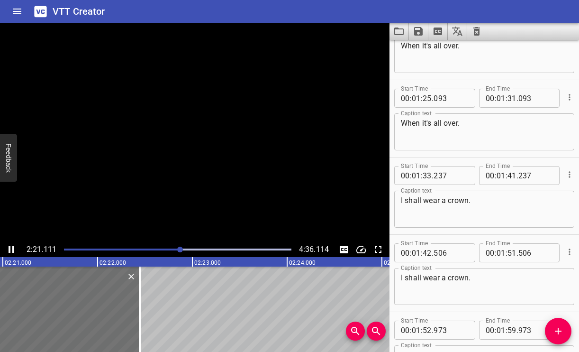
scroll to position [651, 0]
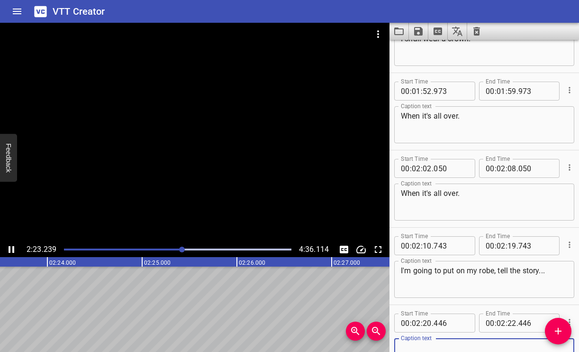
click at [11, 252] on icon "Play/Pause" at bounding box center [11, 248] width 11 height 11
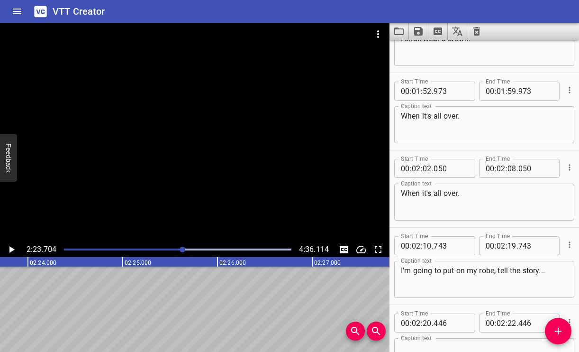
click at [519, 267] on textarea "I'm going to put on my robe, tell the story..." at bounding box center [484, 279] width 167 height 27
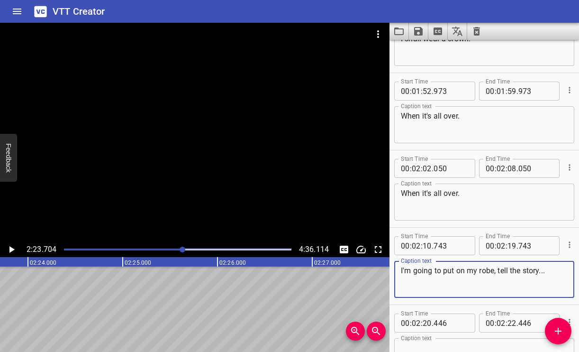
scroll to position [814, 0]
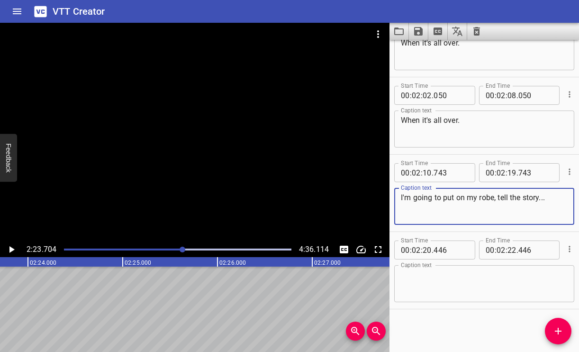
click at [514, 281] on textarea at bounding box center [484, 283] width 167 height 27
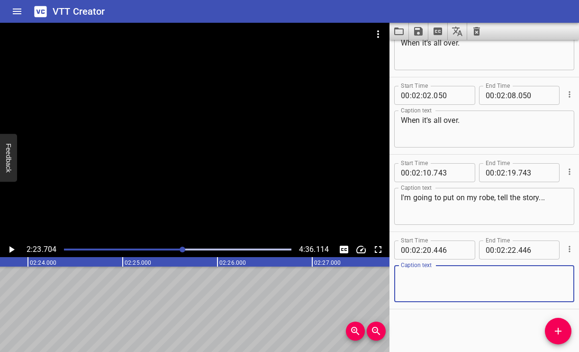
paste textarea "how I made it over."
click at [409, 276] on textarea "how I made it over." at bounding box center [484, 283] width 167 height 27
click at [410, 280] on textarea "how I made it over." at bounding box center [484, 283] width 167 height 27
click at [409, 277] on textarea "how I made it over." at bounding box center [484, 283] width 167 height 27
click at [408, 276] on textarea "how I made it over." at bounding box center [484, 283] width 167 height 27
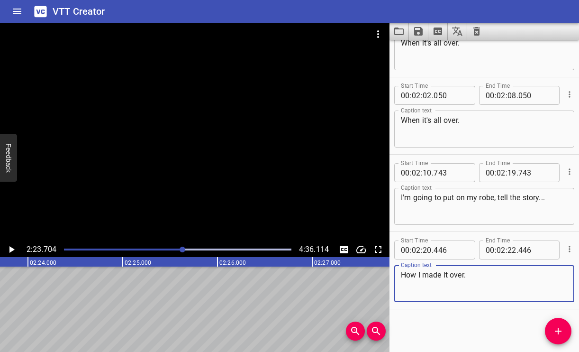
type textarea "How I made it over."
click at [415, 248] on input "number" at bounding box center [416, 249] width 9 height 19
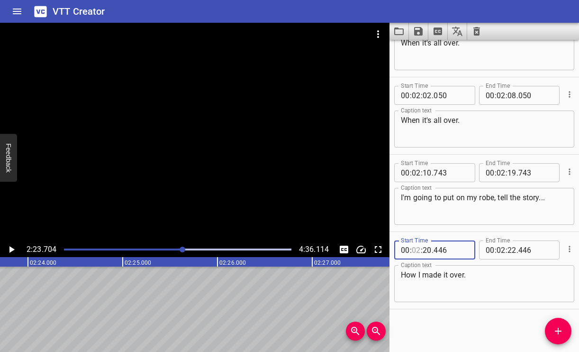
type input "02"
click at [432, 248] on span "." at bounding box center [433, 249] width 2 height 19
click at [174, 245] on div at bounding box center [177, 249] width 239 height 13
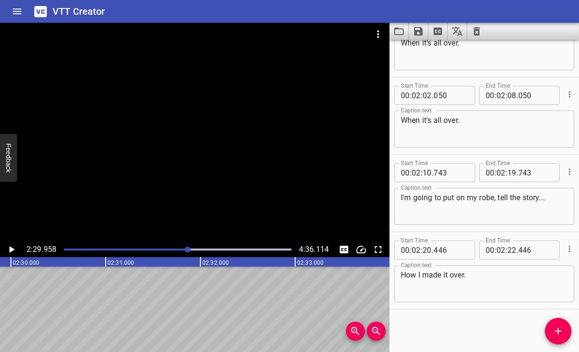
scroll to position [0, 14208]
click at [549, 323] on button "Add Cue" at bounding box center [558, 330] width 27 height 27
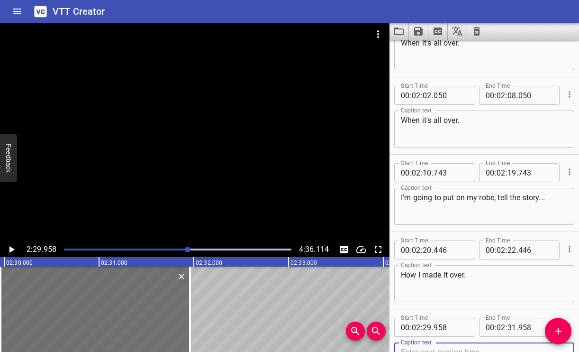
scroll to position [818, 0]
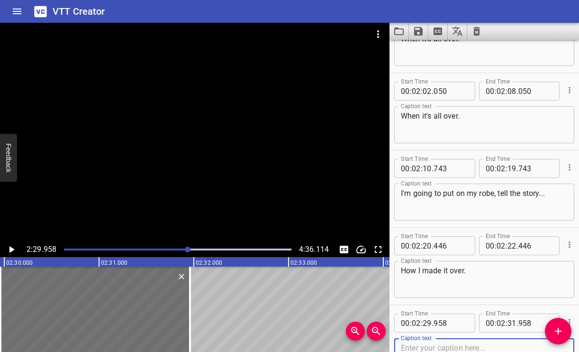
click at [547, 195] on textarea "I'm going to put on my robe, tell the story..." at bounding box center [484, 202] width 167 height 27
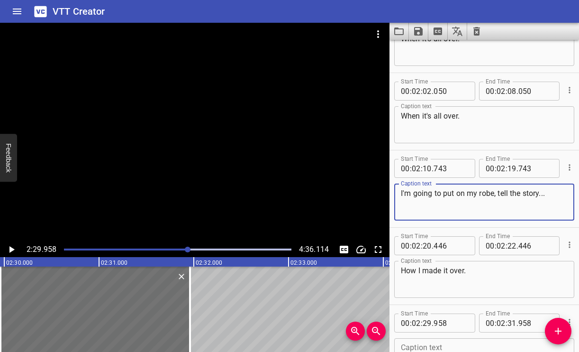
click at [547, 195] on textarea "I'm going to put on my robe, tell the story..." at bounding box center [484, 202] width 167 height 27
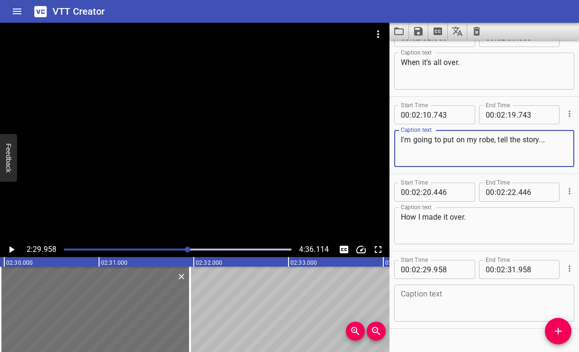
scroll to position [891, 0]
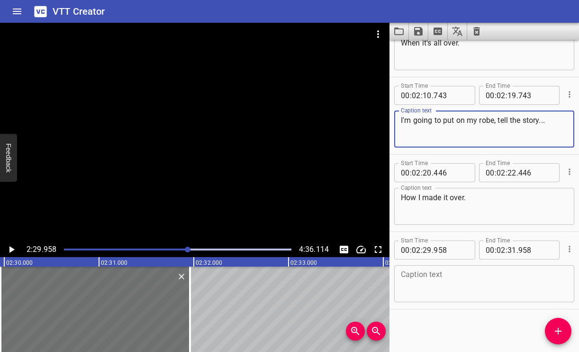
click at [443, 284] on textarea at bounding box center [484, 283] width 167 height 27
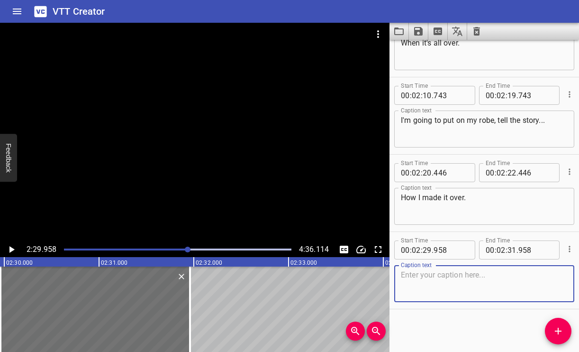
paste textarea "I'm going to put on my robe, tell the story..."
type textarea "I'm going to put on my robe, tell the story..."
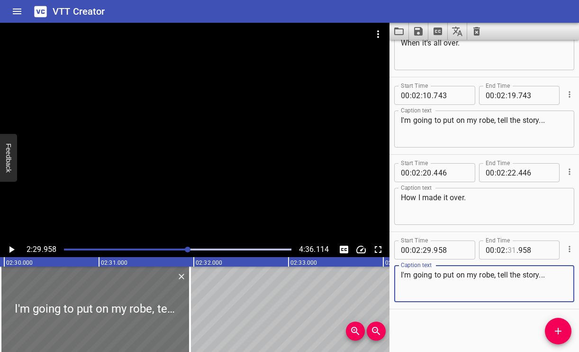
click at [511, 248] on input "number" at bounding box center [511, 249] width 9 height 19
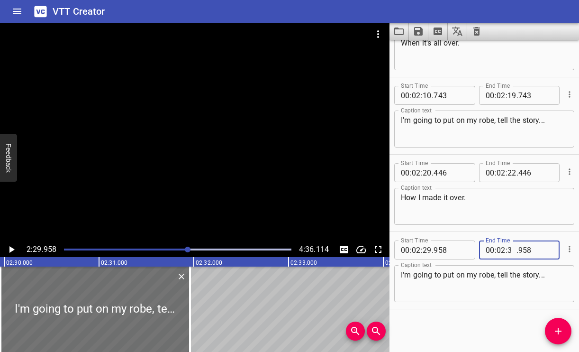
type input "38"
type input "958"
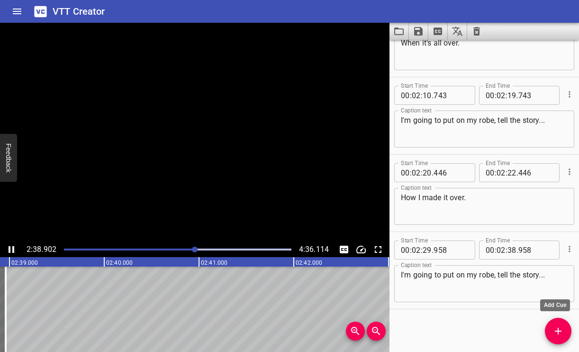
click at [555, 327] on icon "Add Cue" at bounding box center [557, 330] width 11 height 11
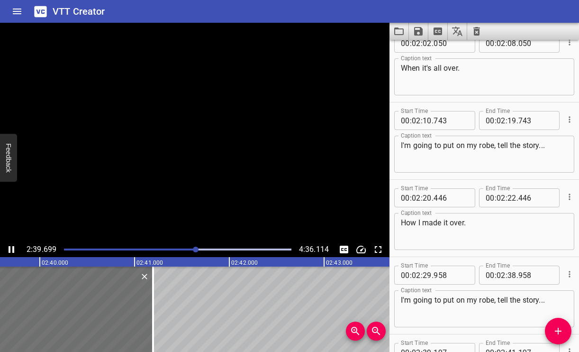
scroll to position [895, 0]
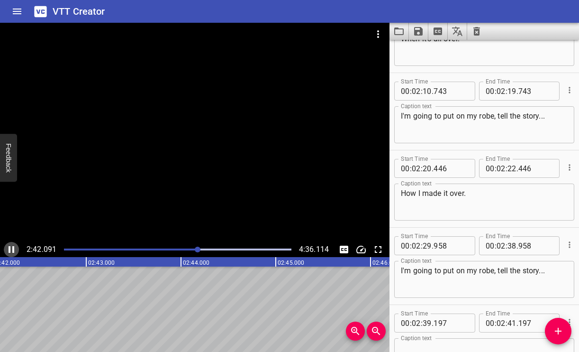
click at [13, 246] on icon "Play/Pause" at bounding box center [12, 249] width 6 height 7
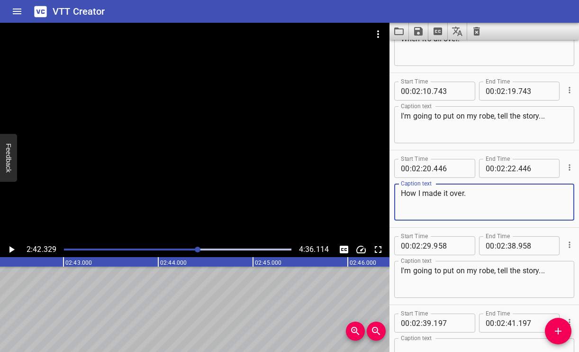
click at [492, 197] on textarea "How I made it over." at bounding box center [484, 202] width 167 height 27
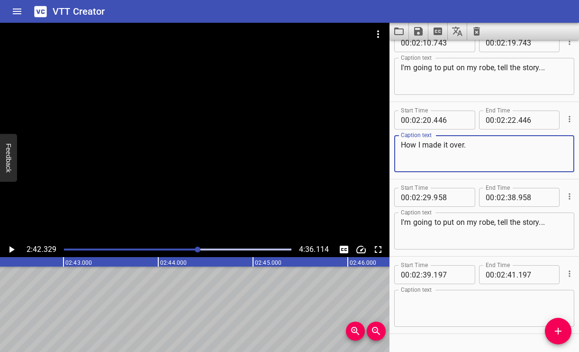
scroll to position [968, 0]
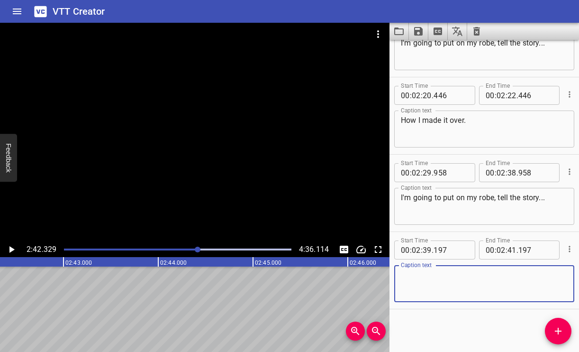
click at [440, 280] on textarea at bounding box center [484, 283] width 167 height 27
paste textarea "How I made it over."
type textarea "How I made it over."
click at [12, 249] on icon "Play/Pause" at bounding box center [11, 249] width 5 height 7
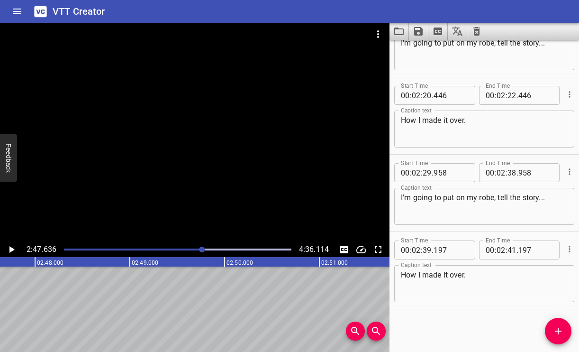
click at [4, 242] on button "Play/Pause" at bounding box center [11, 249] width 15 height 15
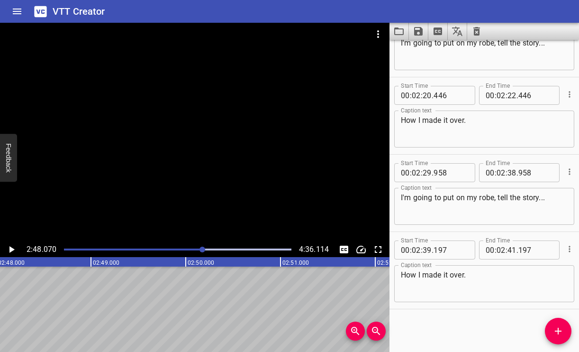
click at [4, 242] on button "Play/Pause" at bounding box center [11, 249] width 15 height 15
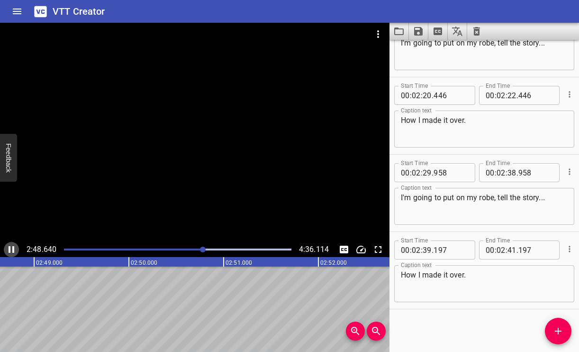
click at [12, 249] on icon "Play/Pause" at bounding box center [11, 248] width 11 height 11
click at [203, 252] on div at bounding box center [203, 249] width 6 height 6
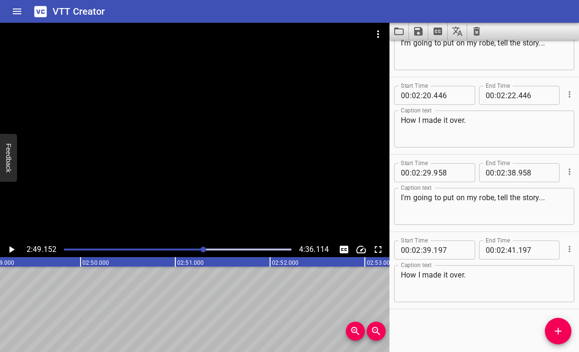
click at [202, 251] on div at bounding box center [203, 249] width 6 height 6
click at [199, 251] on div at bounding box center [202, 249] width 6 height 6
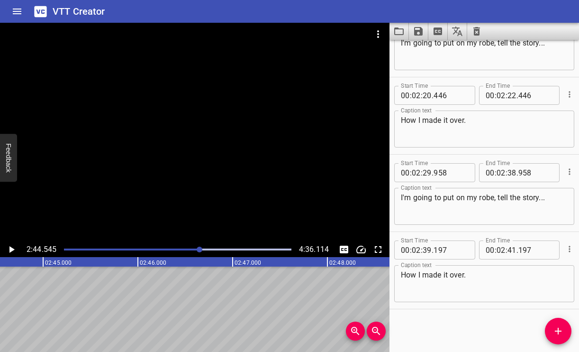
scroll to position [0, 15590]
click at [11, 248] on icon "Play/Pause" at bounding box center [11, 249] width 5 height 7
click at [556, 335] on icon "Add Cue" at bounding box center [557, 330] width 11 height 11
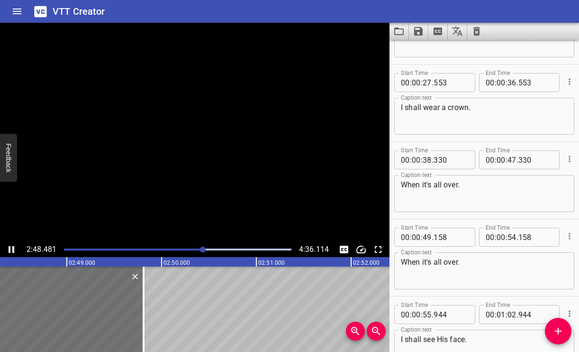
scroll to position [7, 0]
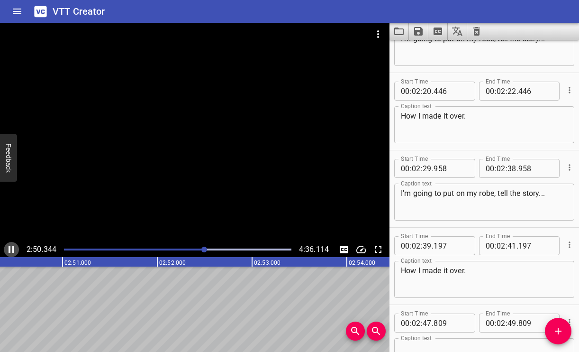
click at [14, 248] on icon "Play/Pause" at bounding box center [11, 248] width 11 height 11
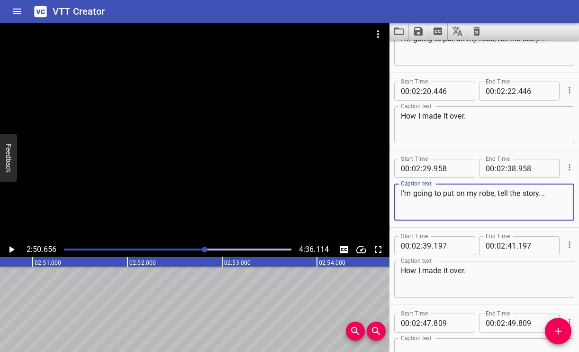
click at [552, 192] on textarea "I'm going to put on my robe, tell the story..." at bounding box center [484, 202] width 167 height 27
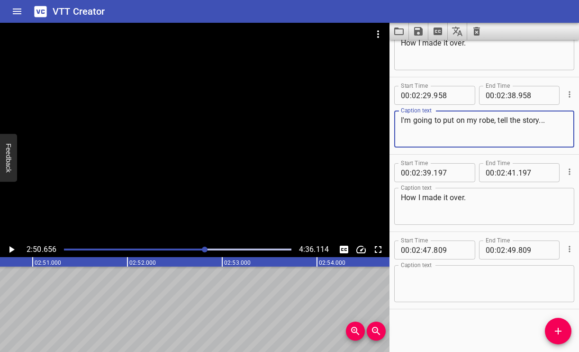
click at [460, 277] on textarea at bounding box center [484, 283] width 167 height 27
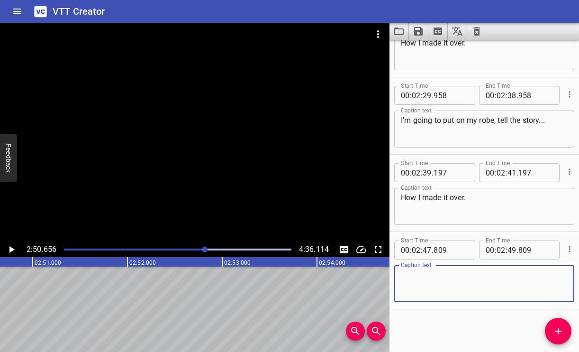
paste textarea "I'm going to put on my robe, tell the story..."
type textarea "I'm going to put on my robe, tell the story..."
click at [516, 252] on span "." at bounding box center [517, 249] width 2 height 19
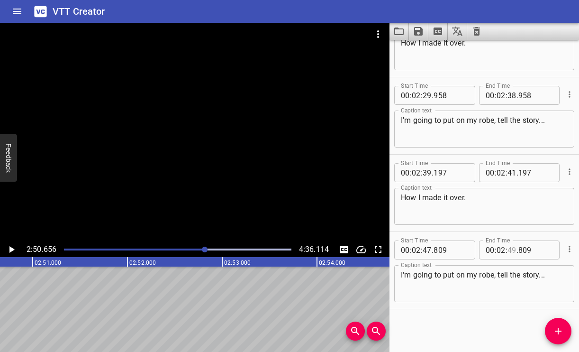
click at [510, 249] on input "number" at bounding box center [511, 249] width 9 height 19
type input "56"
type input "809"
click at [8, 246] on icon "Play/Pause" at bounding box center [11, 248] width 11 height 11
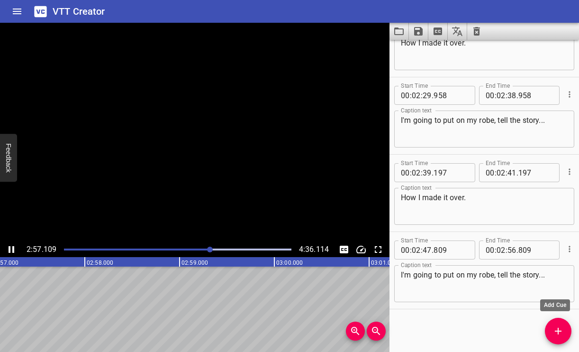
click at [562, 334] on icon "Add Cue" at bounding box center [557, 330] width 11 height 11
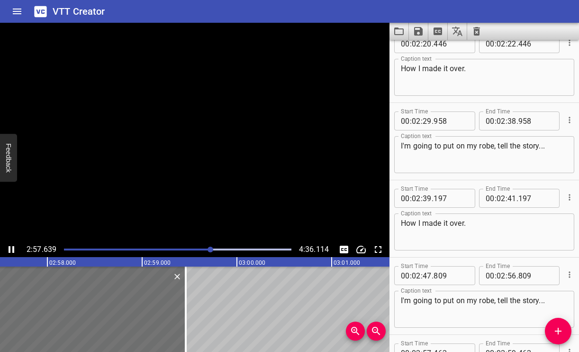
scroll to position [0, 16831]
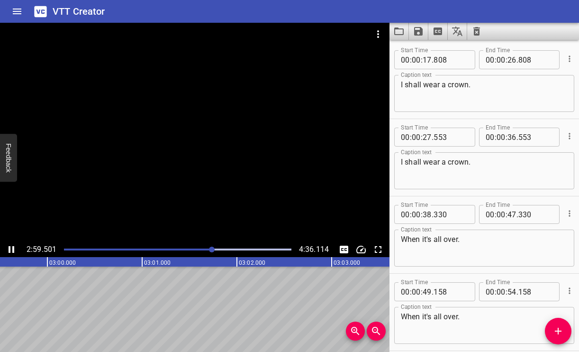
click at [11, 249] on icon "Play/Pause" at bounding box center [11, 248] width 11 height 11
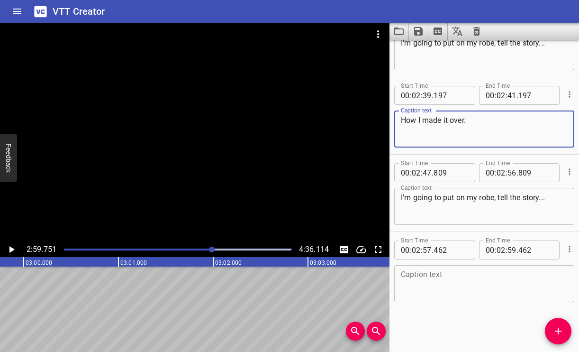
click at [480, 122] on textarea "How I made it over." at bounding box center [484, 129] width 167 height 27
click at [431, 283] on textarea at bounding box center [484, 283] width 167 height 27
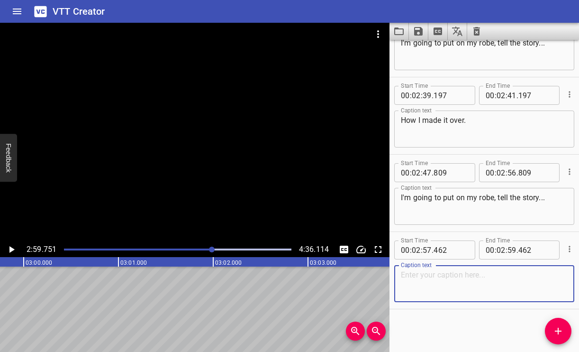
paste textarea "How I made it over."
type textarea "How I made it over."
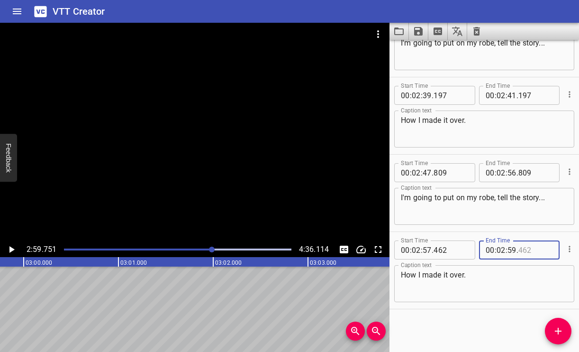
click at [518, 246] on input "number" at bounding box center [535, 249] width 35 height 19
type input "462"
click at [512, 247] on input "number" at bounding box center [511, 249] width 9 height 19
type input "59"
click at [499, 247] on input "number" at bounding box center [500, 249] width 9 height 19
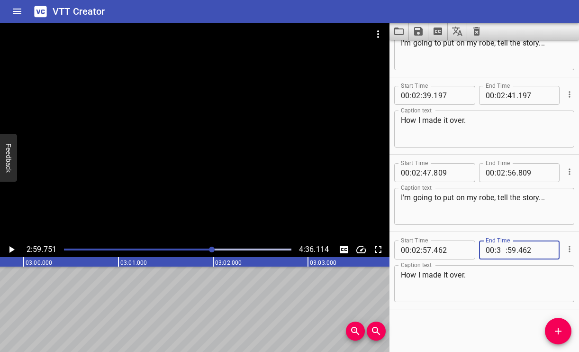
type input "03"
click at [508, 247] on input "number" at bounding box center [511, 249] width 9 height 19
type input "00"
type input "462"
click at [510, 245] on input "number" at bounding box center [511, 249] width 9 height 19
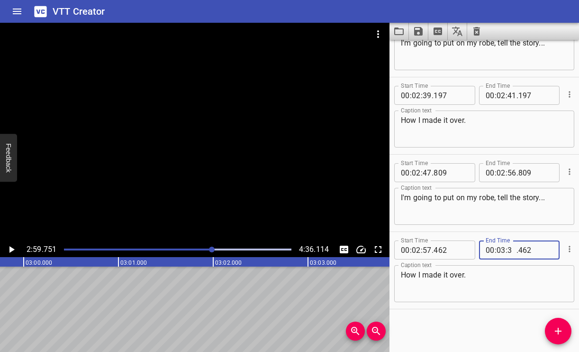
type input "03"
type input "462"
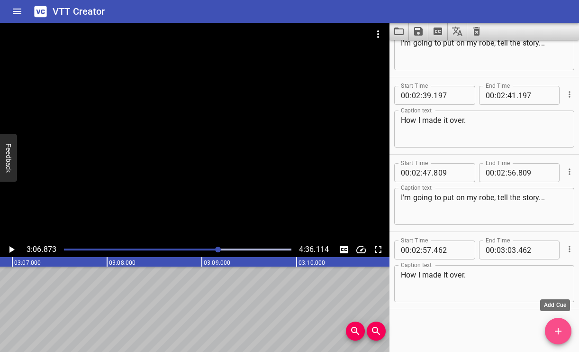
click at [561, 329] on icon "Add Cue" at bounding box center [557, 330] width 11 height 11
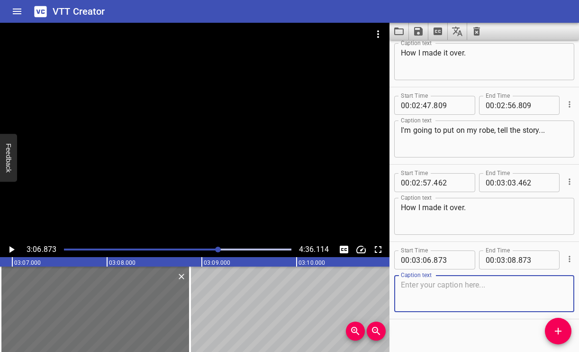
scroll to position [1196, 0]
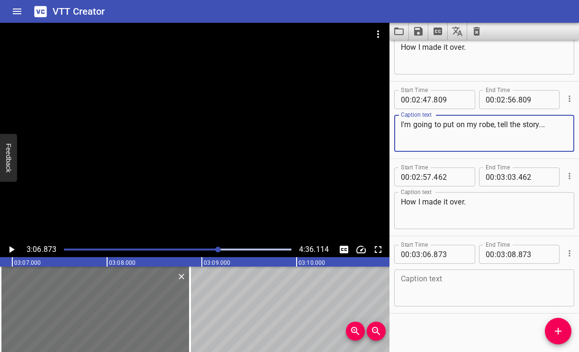
click at [541, 125] on textarea "I'm going to put on my robe, tell the story..." at bounding box center [484, 133] width 167 height 27
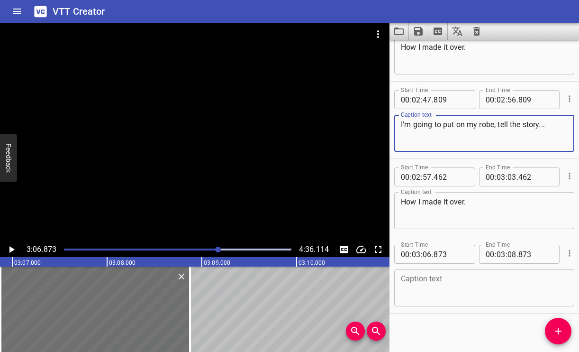
click at [472, 244] on div "Start Time 00 : 03 : 06 . 873 Start Time End Time 00 : 03 : 08 . 873 End Time" at bounding box center [484, 253] width 180 height 25
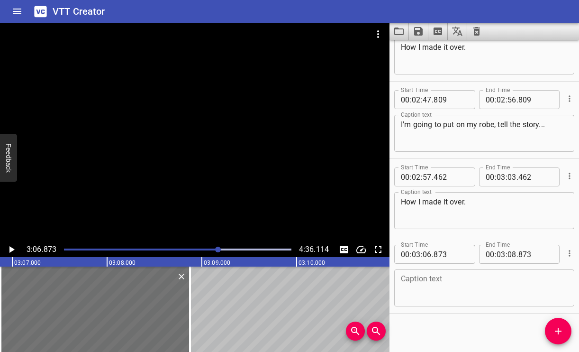
click at [453, 295] on textarea at bounding box center [484, 287] width 167 height 27
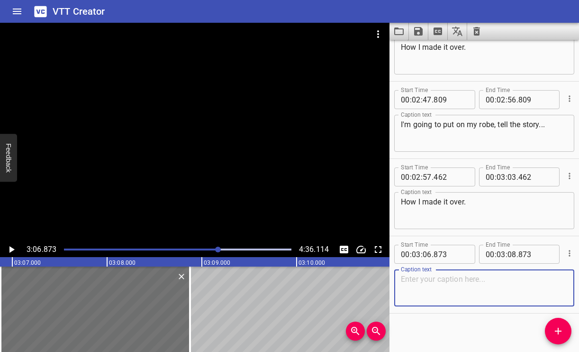
paste textarea "I'm going to put on my robe, tell the story..."
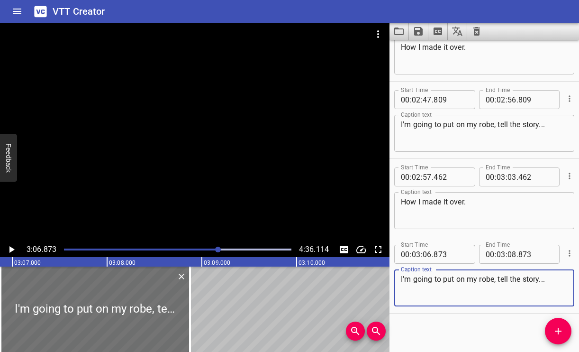
type textarea "I'm going to put on my robe, tell the story..."
click at [516, 252] on span "." at bounding box center [517, 253] width 2 height 19
click at [511, 247] on input "number" at bounding box center [511, 253] width 9 height 19
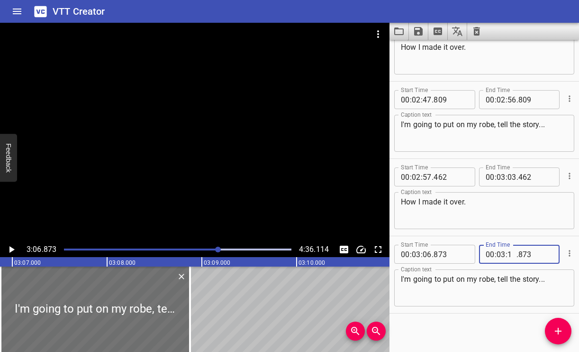
type input "15"
type input "873"
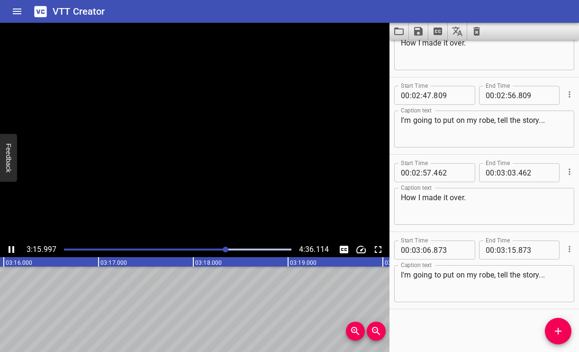
scroll to position [0, 18576]
click at [224, 248] on div at bounding box center [226, 249] width 6 height 6
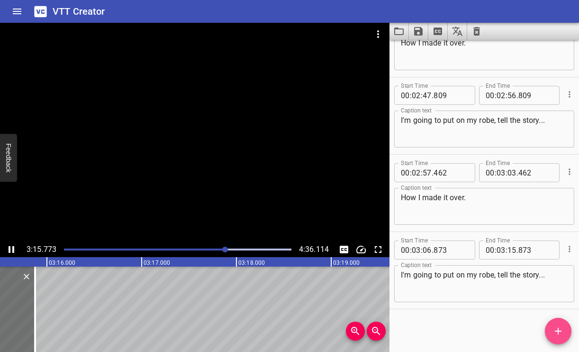
click at [563, 330] on icon "Add Cue" at bounding box center [557, 330] width 11 height 11
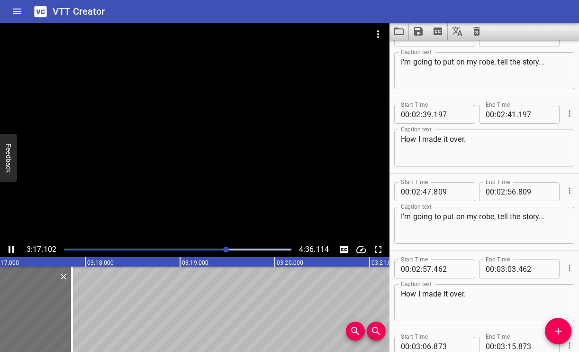
scroll to position [1204, 0]
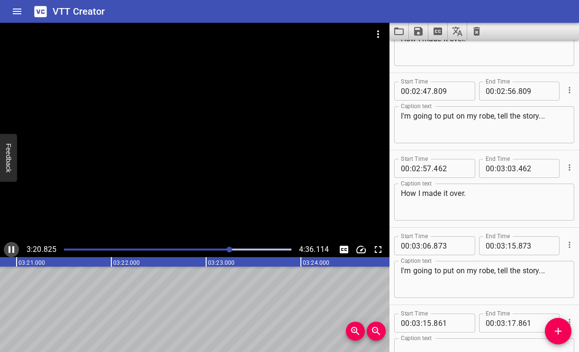
click at [11, 247] on icon "Play/Pause" at bounding box center [11, 248] width 11 height 11
click at [430, 243] on input "number" at bounding box center [427, 245] width 9 height 19
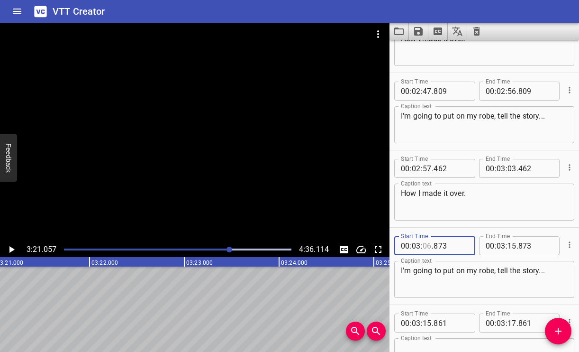
type input "5"
type input "06"
type input "05"
type input "06"
click at [418, 243] on input "number" at bounding box center [416, 245] width 9 height 19
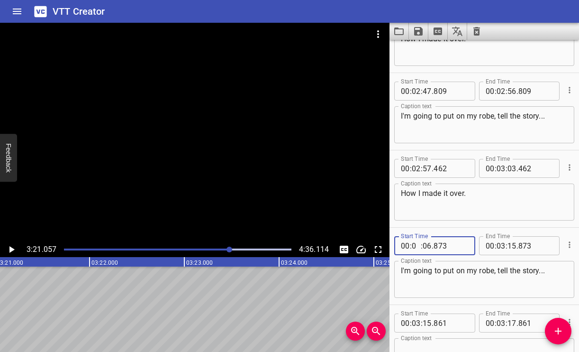
type input "03"
click at [430, 243] on input "number" at bounding box center [427, 245] width 9 height 19
type input "05"
type input "873"
click at [223, 250] on div "Play progress" at bounding box center [115, 249] width 227 height 2
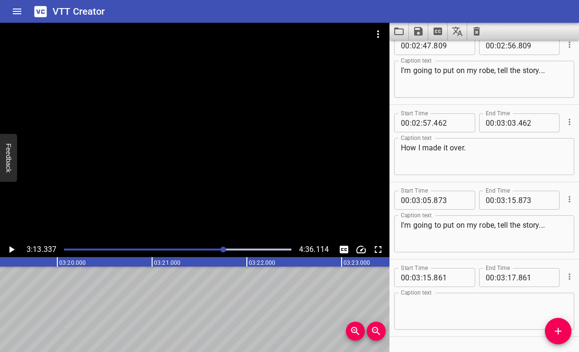
scroll to position [1277, 0]
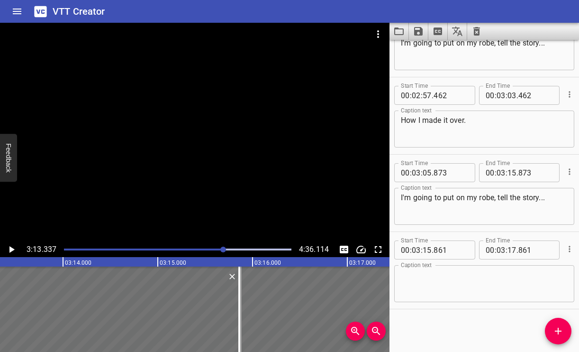
click at [215, 251] on div at bounding box center [177, 249] width 239 height 13
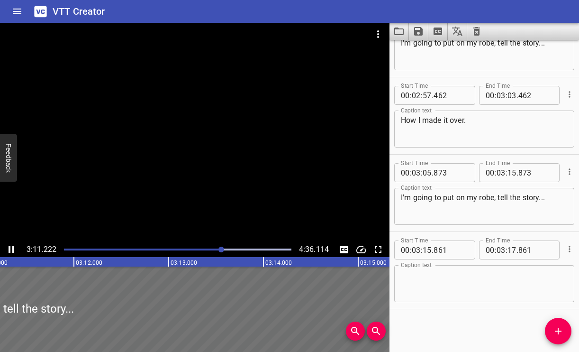
click at [420, 278] on textarea at bounding box center [484, 283] width 167 height 27
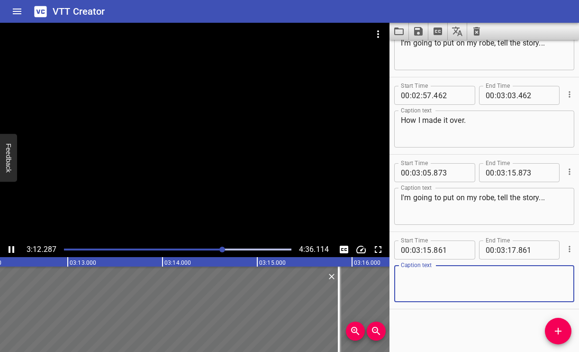
paste textarea "I'm going to put on my robe, tell the story..."
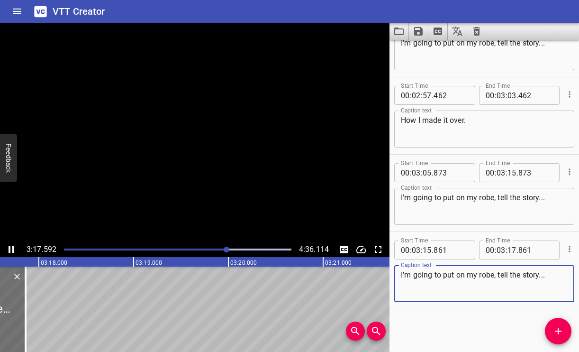
type textarea "I'm going to put on my robe, tell the story..."
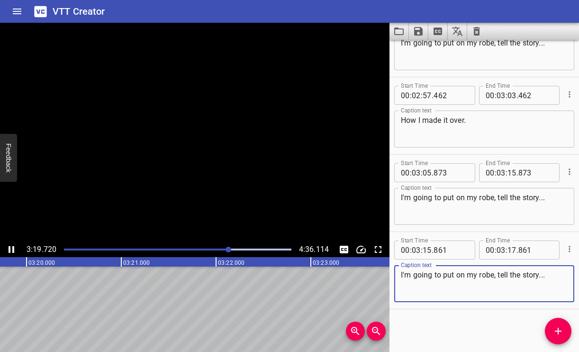
click at [558, 278] on textarea "I'm going to put on my robe, tell the story..." at bounding box center [484, 283] width 167 height 27
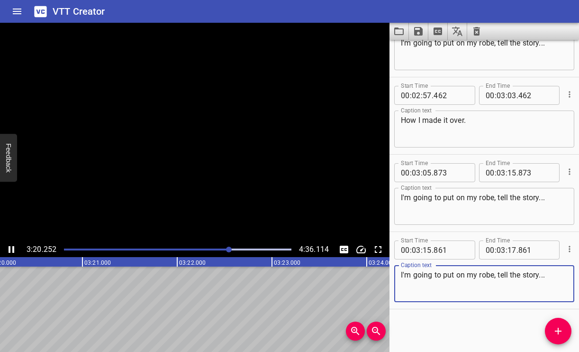
click at [558, 278] on textarea "I'm going to put on my robe, tell the story..." at bounding box center [484, 283] width 167 height 27
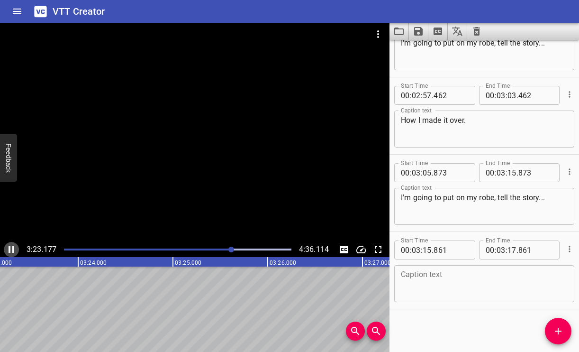
click at [10, 243] on icon "Play/Pause" at bounding box center [11, 248] width 11 height 11
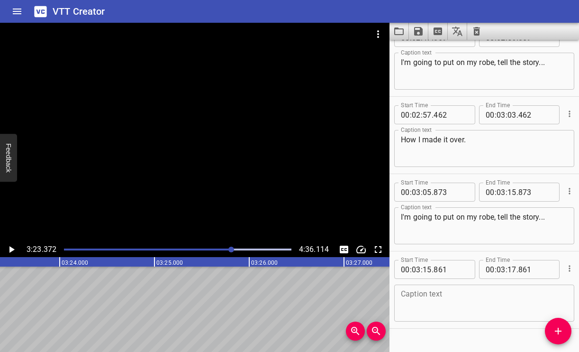
scroll to position [1260, 0]
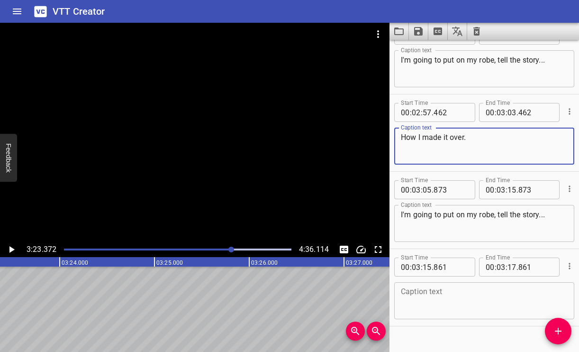
click at [474, 141] on textarea "How I made it over." at bounding box center [484, 146] width 167 height 27
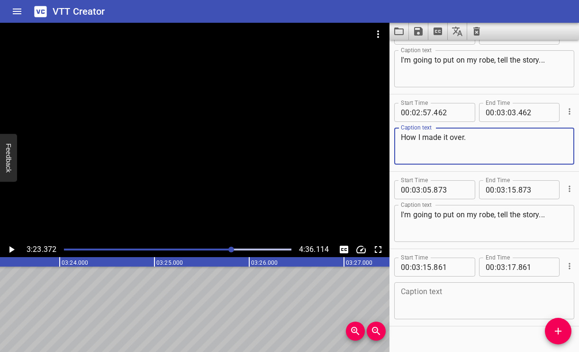
click at [474, 141] on textarea "How I made it over." at bounding box center [484, 146] width 167 height 27
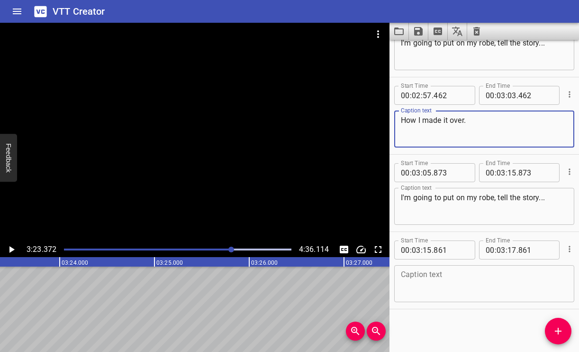
click at [424, 279] on textarea at bounding box center [484, 283] width 167 height 27
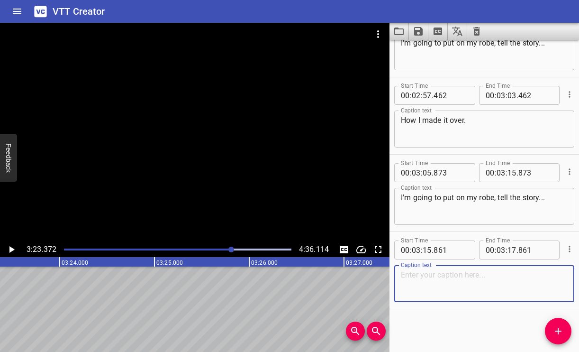
paste textarea "How I made it over."
type textarea "How I made it over."
click at [226, 247] on div at bounding box center [177, 249] width 239 height 13
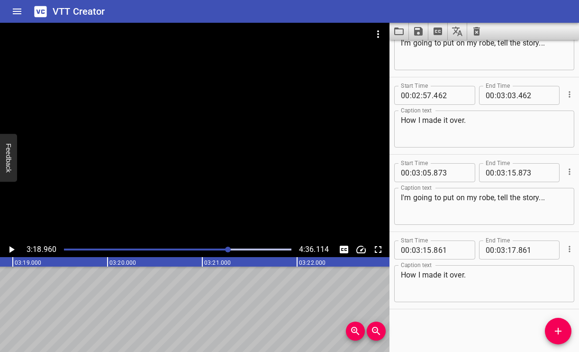
scroll to position [0, 18851]
click at [213, 249] on div "Play progress" at bounding box center [113, 249] width 227 height 2
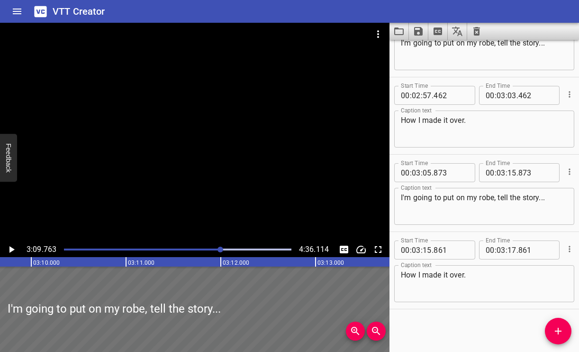
scroll to position [0, 17979]
click at [204, 251] on div at bounding box center [177, 249] width 239 height 13
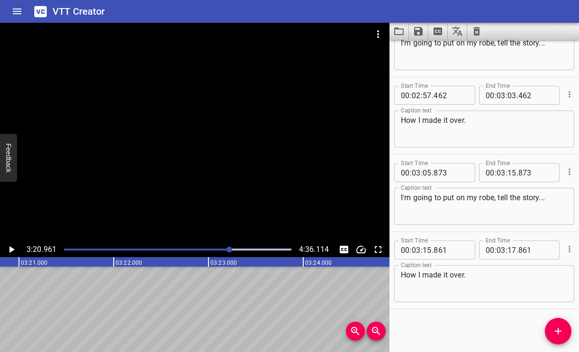
scroll to position [0, 19040]
click at [511, 249] on input "number" at bounding box center [511, 249] width 9 height 19
type input "24"
type input "861"
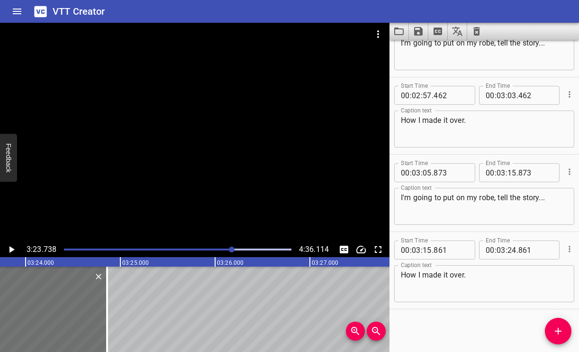
scroll to position [0, 19303]
click at [512, 247] on input "number" at bounding box center [511, 249] width 9 height 19
type input "1"
type input "24"
type input "21"
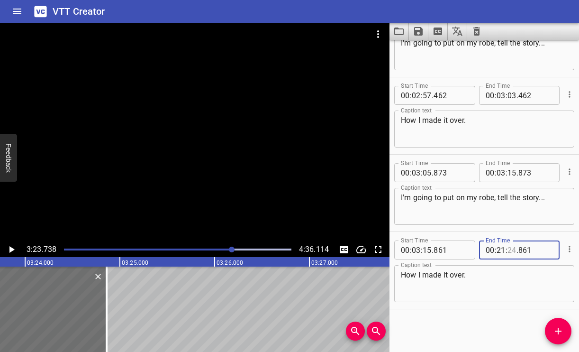
type input "24"
click at [498, 247] on input "number" at bounding box center [500, 249] width 9 height 19
type input "02"
type input "24"
click at [500, 250] on input "number" at bounding box center [500, 249] width 9 height 19
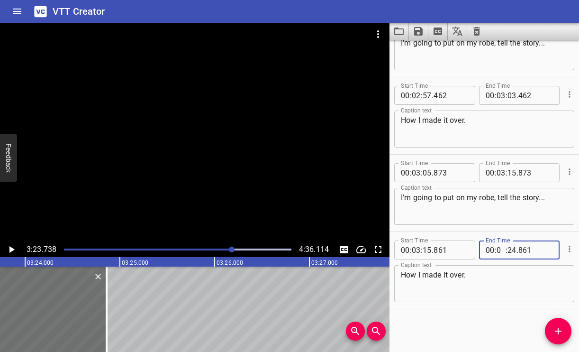
type input "03"
type input "21"
type input "861"
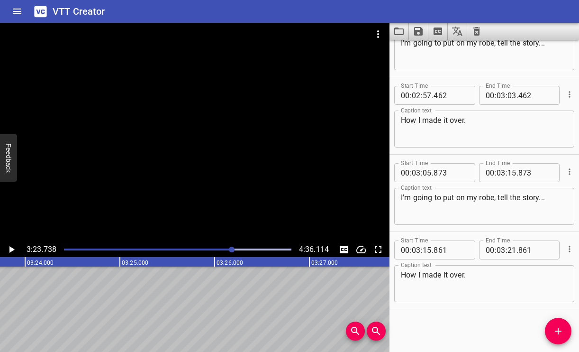
click at [227, 248] on div "Play progress" at bounding box center [117, 249] width 227 height 2
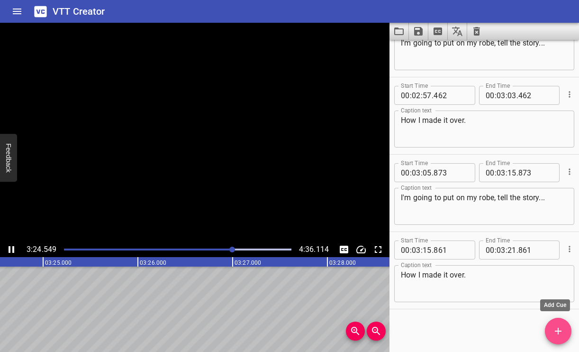
scroll to position [0, 19380]
click at [556, 330] on icon "Add Cue" at bounding box center [557, 330] width 11 height 11
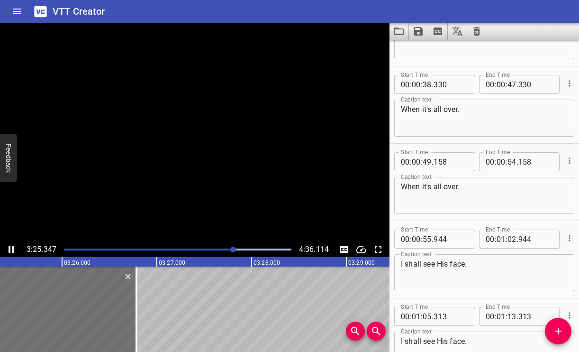
scroll to position [296, 0]
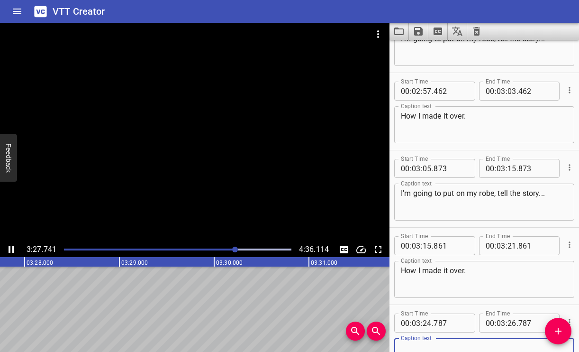
click at [10, 247] on icon "Play/Pause" at bounding box center [11, 248] width 11 height 11
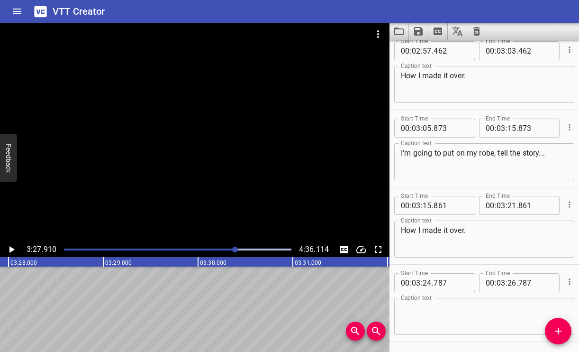
scroll to position [1354, 0]
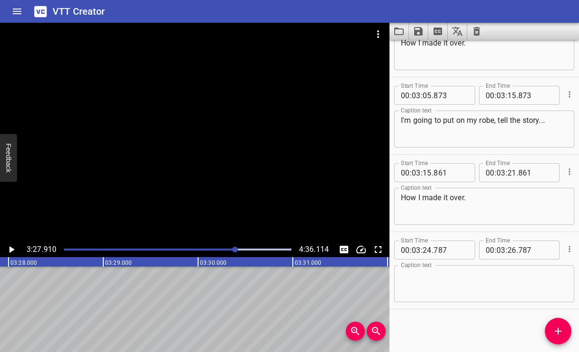
click at [432, 290] on textarea at bounding box center [484, 283] width 167 height 27
paste textarea "Soon as I get home"
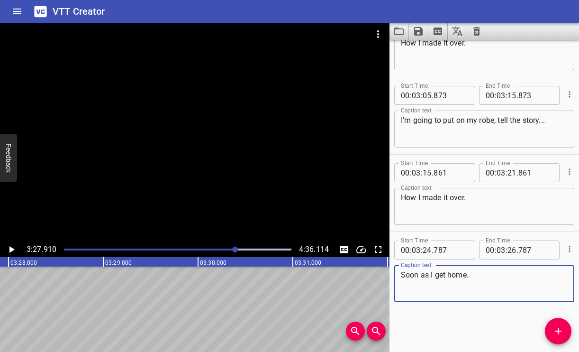
type textarea "Soon as I get home."
click at [512, 253] on input "number" at bounding box center [511, 249] width 9 height 19
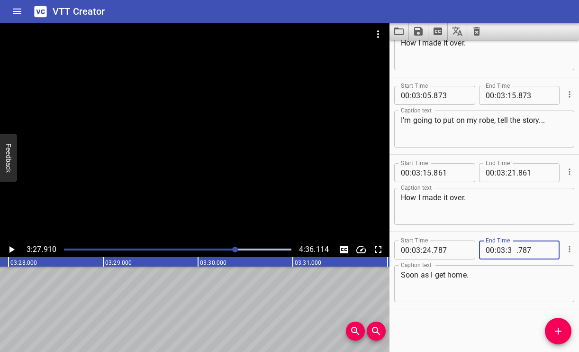
type input "34"
type input "787"
click at [512, 249] on input "number" at bounding box center [511, 249] width 9 height 19
type input "30"
type input "787"
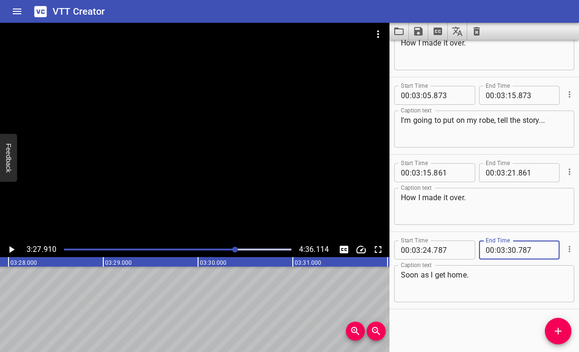
click at [233, 251] on div at bounding box center [235, 249] width 6 height 6
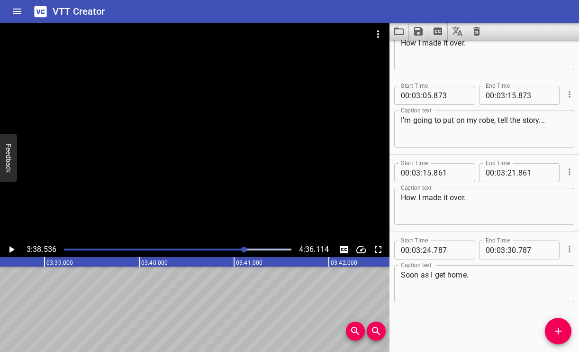
scroll to position [0, 20705]
click at [512, 249] on input "number" at bounding box center [511, 249] width 9 height 19
type input "38"
type input "787"
click at [560, 325] on icon "Add Cue" at bounding box center [557, 330] width 11 height 11
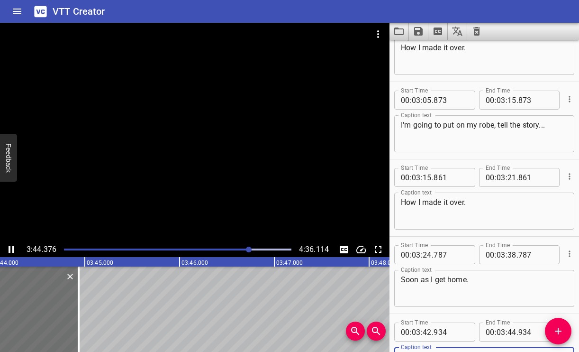
scroll to position [0, 21247]
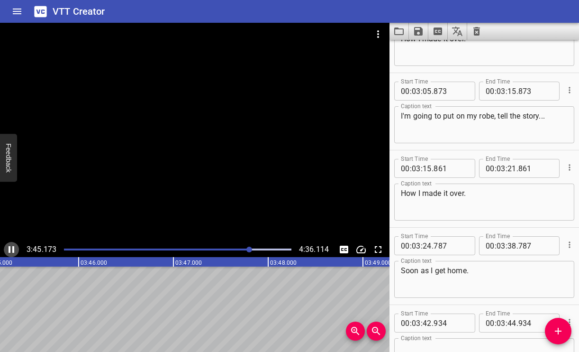
click at [13, 247] on icon "Play/Pause" at bounding box center [12, 249] width 6 height 7
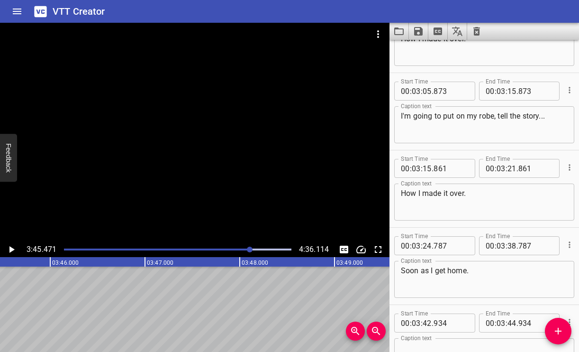
scroll to position [1432, 0]
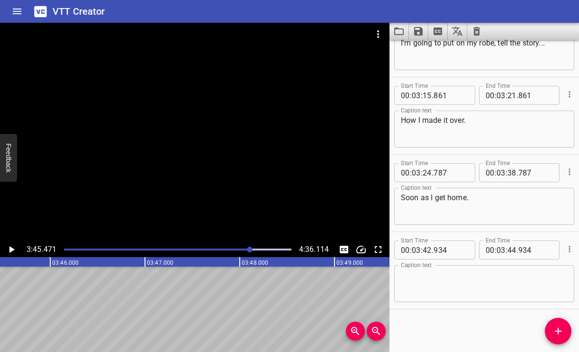
click at [444, 284] on textarea at bounding box center [484, 283] width 167 height 27
paste textarea "Soon as I get home"
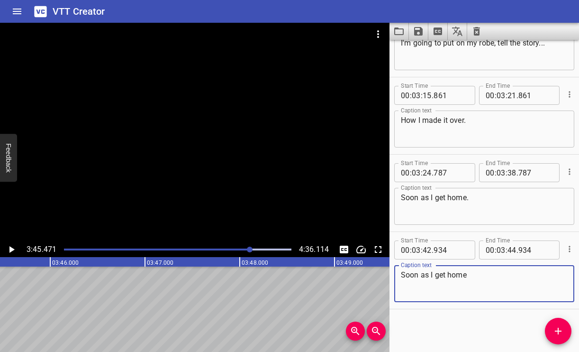
type textarea "Soon as I get home"
click at [509, 249] on input "number" at bounding box center [511, 249] width 9 height 19
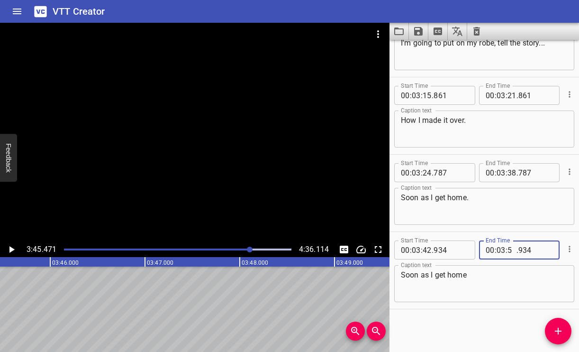
type input "54"
type input "934"
click at [510, 249] on input "number" at bounding box center [511, 249] width 9 height 19
type input "56"
type input "934"
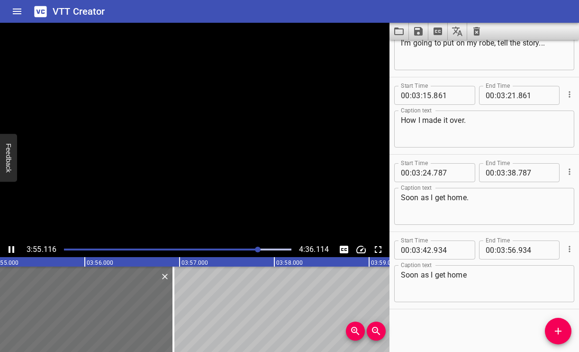
click at [503, 280] on textarea "Soon as I get home" at bounding box center [484, 283] width 167 height 27
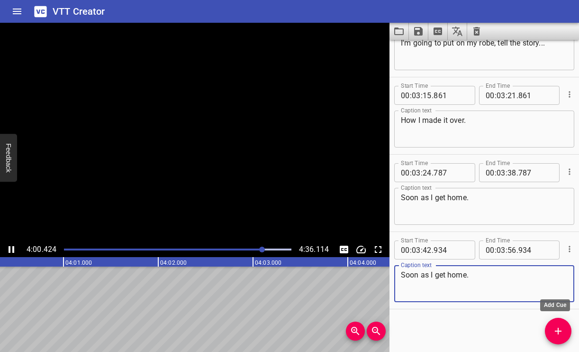
type textarea "Soon as I get home."
click at [558, 327] on icon "Add Cue" at bounding box center [557, 330] width 11 height 11
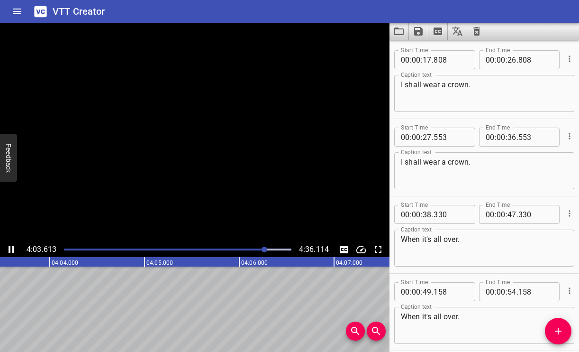
scroll to position [66, 0]
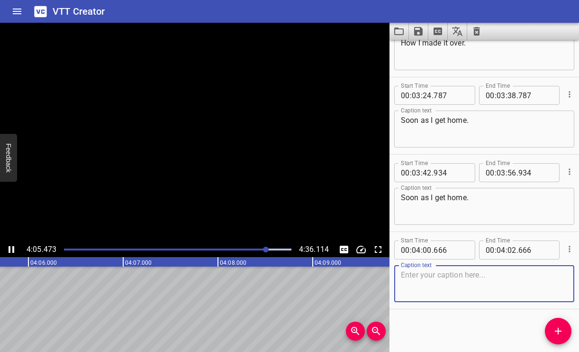
click at [429, 289] on textarea at bounding box center [484, 283] width 167 height 27
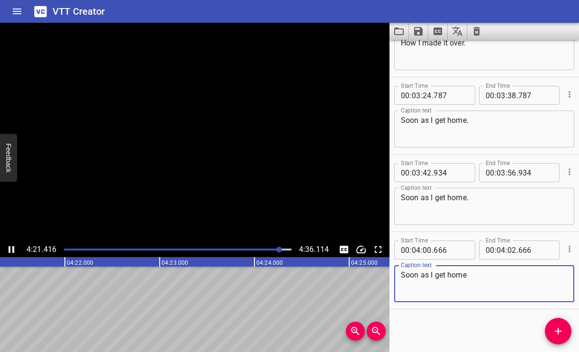
type textarea "Soon as I get home"
click at [511, 251] on input "number" at bounding box center [511, 249] width 9 height 19
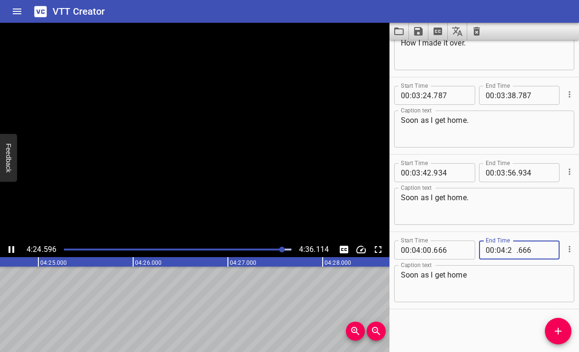
type input "21"
type input "666"
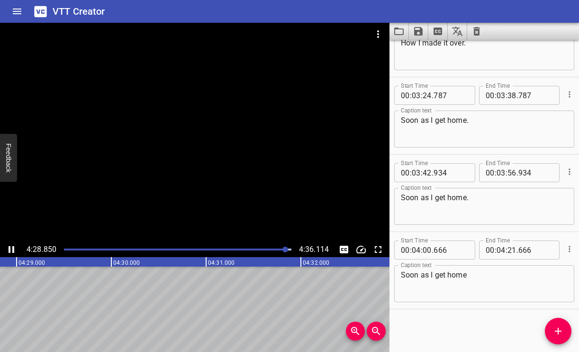
click at [275, 248] on div "Play progress" at bounding box center [171, 249] width 227 height 2
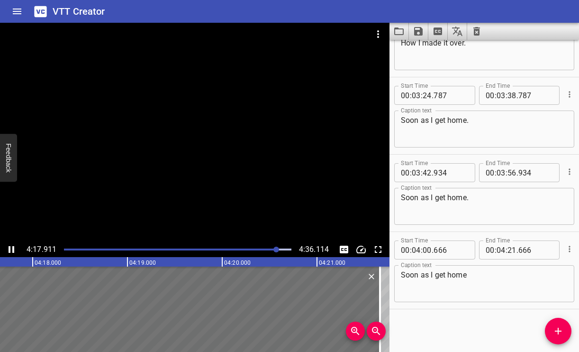
click at [273, 248] on div at bounding box center [276, 249] width 6 height 6
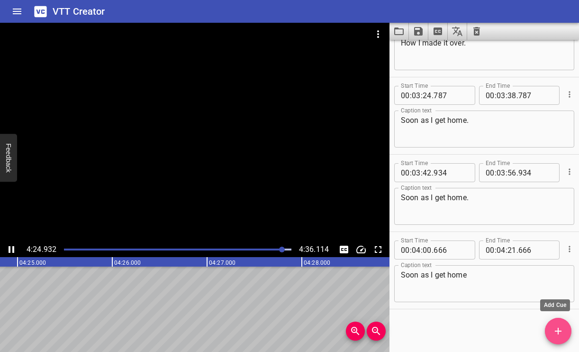
scroll to position [0, 25101]
click at [565, 325] on span "Add Cue" at bounding box center [558, 330] width 27 height 11
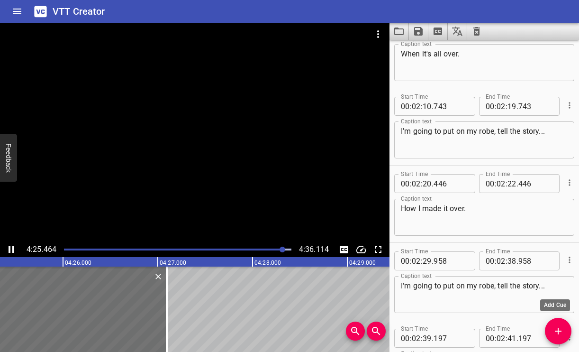
scroll to position [302, 0]
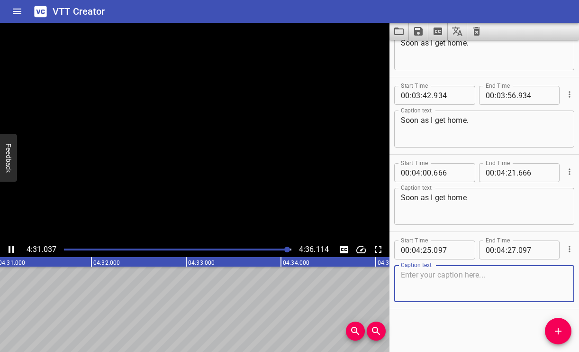
click at [452, 273] on textarea at bounding box center [484, 283] width 167 height 27
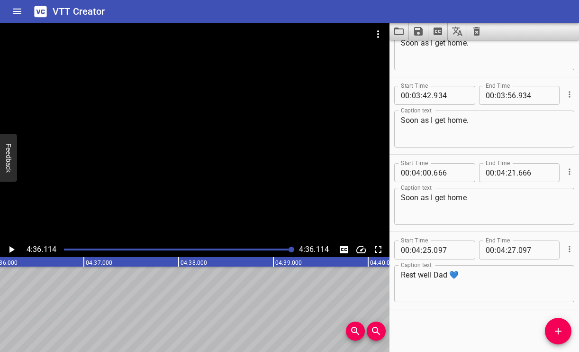
click at [400, 276] on div "Rest well Dad 💙 Caption text" at bounding box center [484, 283] width 180 height 37
click at [399, 277] on div "Rest well Dad 💙 Caption text" at bounding box center [484, 283] width 180 height 37
click at [402, 275] on textarea "Rest well Dad 💙" at bounding box center [484, 283] width 167 height 27
click at [402, 272] on textarea "Rest well Dad 💙" at bounding box center [484, 283] width 167 height 27
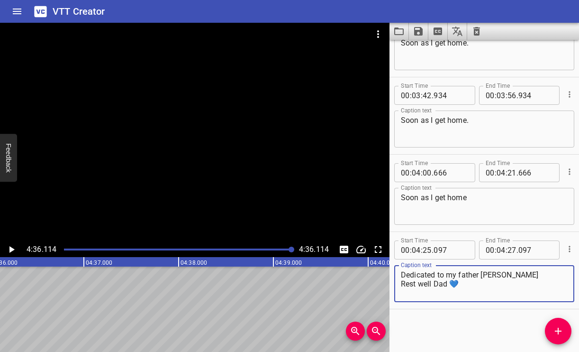
type textarea "Dedicated to my father [PERSON_NAME] Rest well Dad 💙"
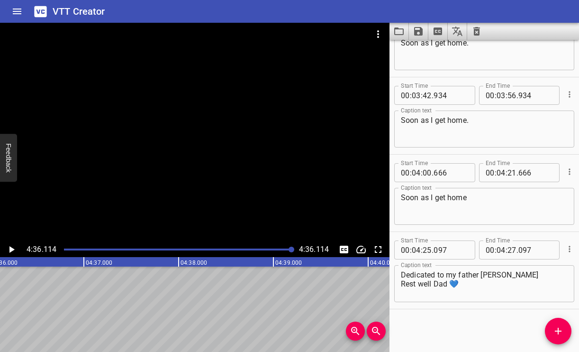
click at [516, 250] on span "." at bounding box center [517, 249] width 2 height 19
click at [511, 247] on input "number" at bounding box center [511, 249] width 9 height 19
type input "32"
type input "097"
click at [282, 249] on div "Play progress" at bounding box center [177, 249] width 227 height 2
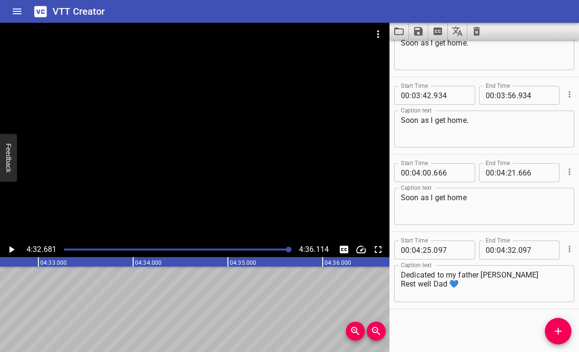
scroll to position [0, 25835]
click at [418, 31] on icon "Save captions to file" at bounding box center [418, 31] width 9 height 9
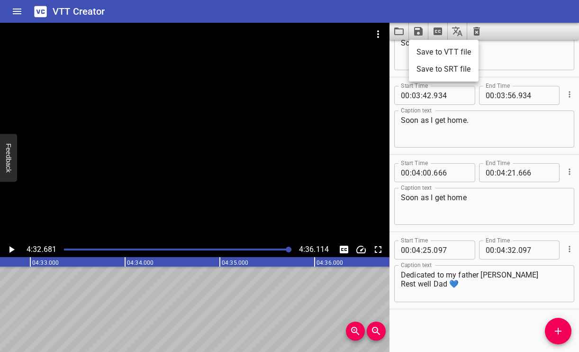
click at [440, 55] on li "Save to VTT file" at bounding box center [444, 52] width 70 height 17
